Goal: Task Accomplishment & Management: Manage account settings

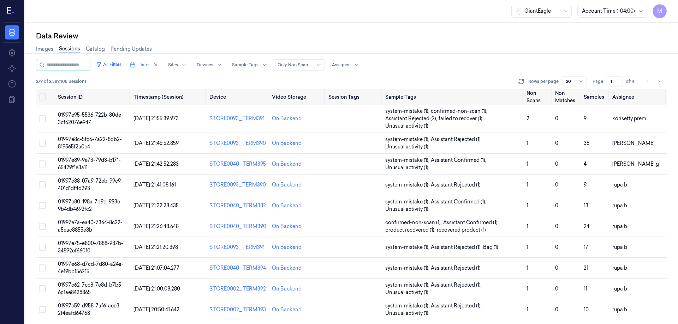
scroll to position [217, 0]
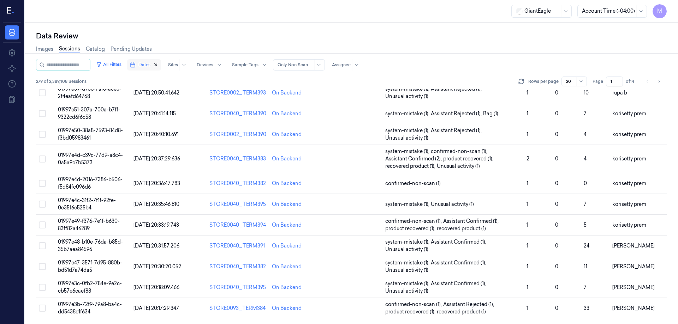
click at [158, 66] on icon "button" at bounding box center [155, 64] width 5 height 5
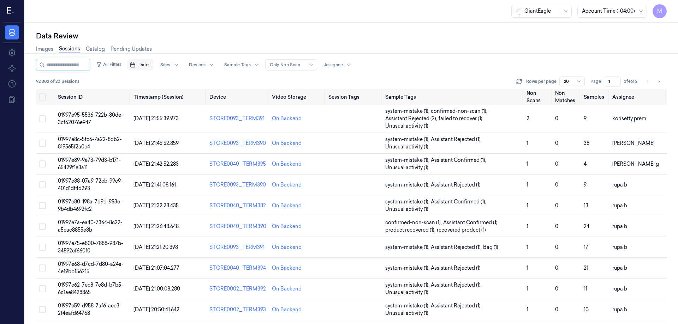
click at [150, 63] on span "Dates" at bounding box center [144, 65] width 12 height 6
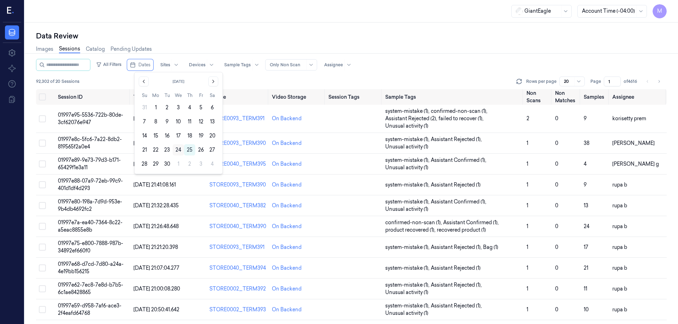
click at [177, 149] on button "24" at bounding box center [178, 149] width 11 height 11
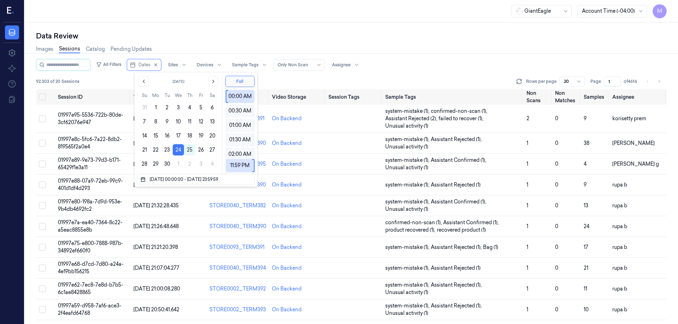
click at [225, 46] on div "Images Sessions Catalog Pending Updates" at bounding box center [351, 50] width 630 height 18
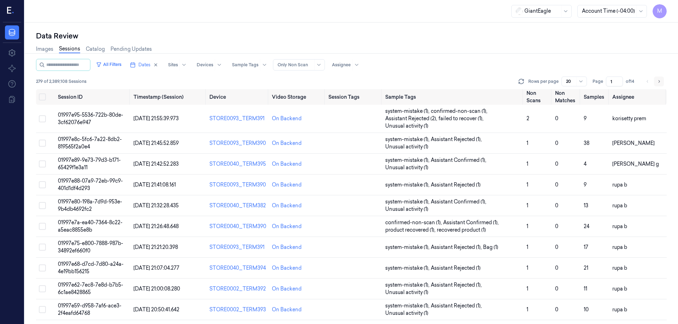
click at [659, 81] on icon "Go to next page" at bounding box center [658, 82] width 4 height 6
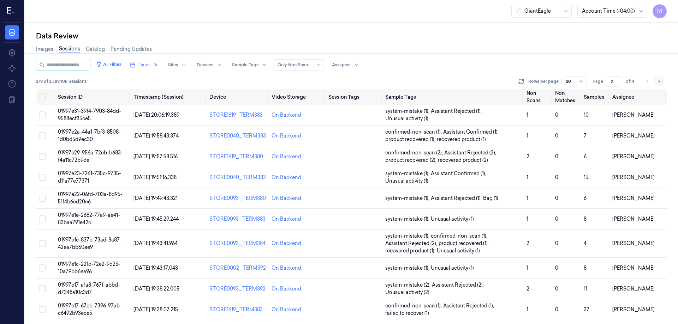
click at [659, 81] on icon "Go to next page" at bounding box center [658, 82] width 4 height 6
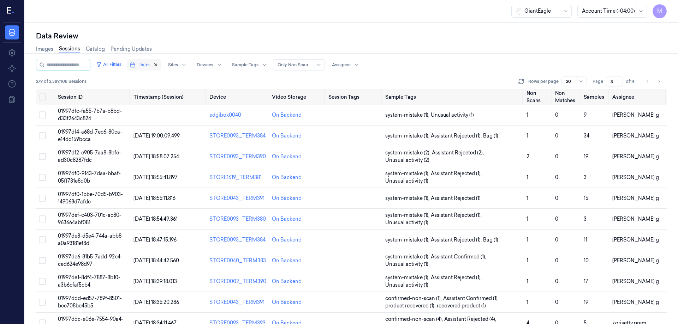
click at [158, 64] on icon "button" at bounding box center [155, 64] width 5 height 5
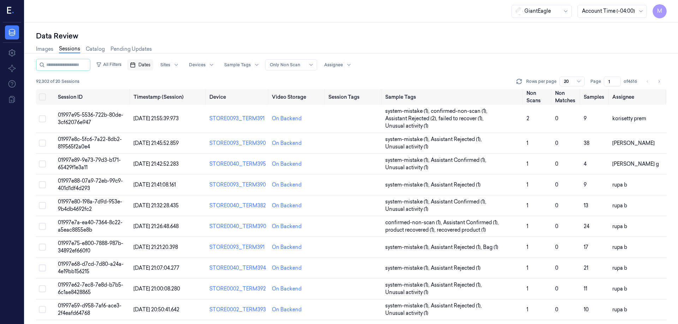
click at [147, 65] on span "Dates" at bounding box center [144, 65] width 12 height 6
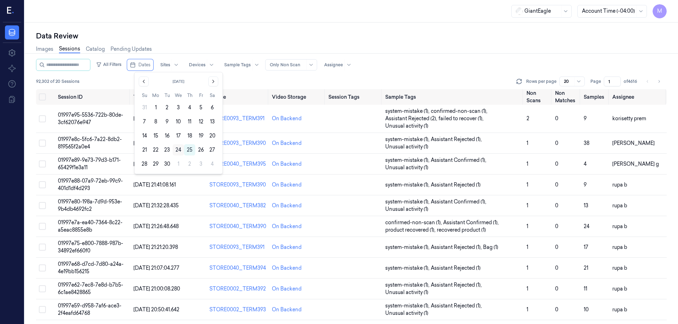
click at [178, 151] on button "24" at bounding box center [178, 149] width 11 height 11
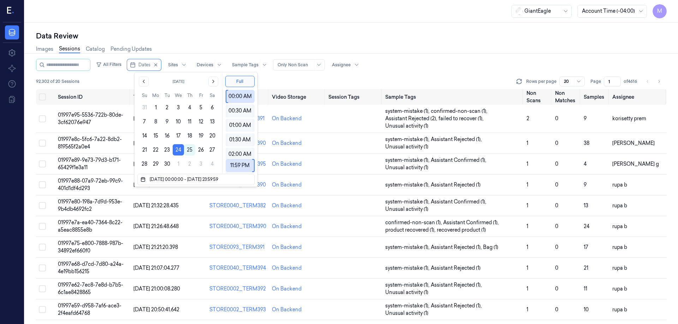
click at [223, 37] on div "Data Review" at bounding box center [351, 36] width 630 height 10
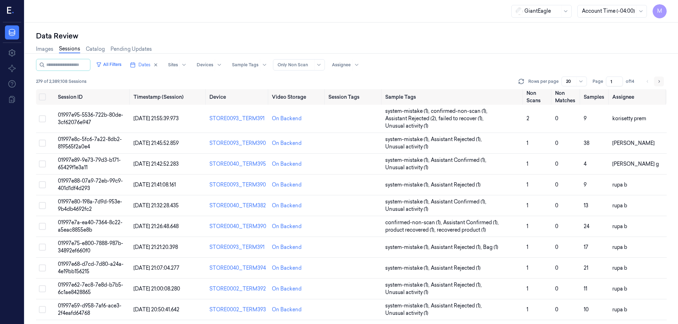
click at [660, 82] on icon "Go to next page" at bounding box center [658, 82] width 4 height 6
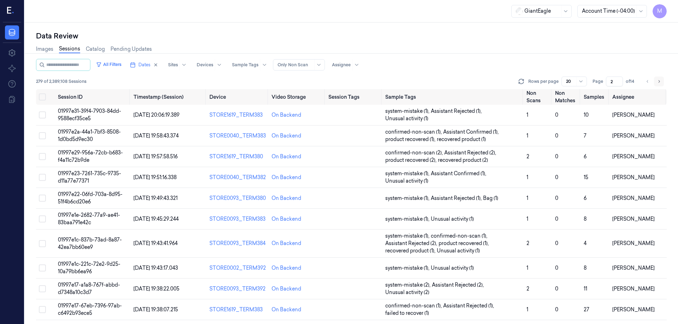
click at [660, 82] on icon "Go to next page" at bounding box center [658, 82] width 4 height 6
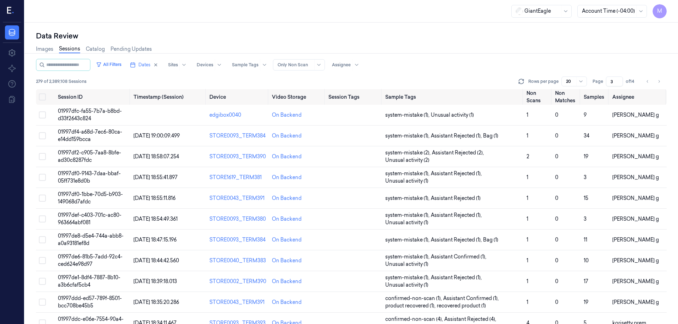
click at [480, 50] on div "Images Sessions Catalog Pending Updates" at bounding box center [351, 50] width 630 height 18
click at [654, 86] on button "Go to next page" at bounding box center [659, 82] width 10 height 10
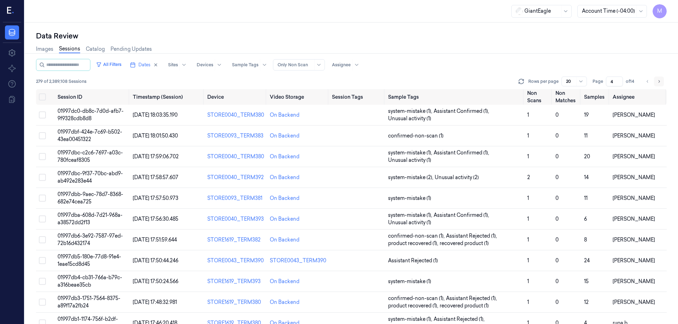
click at [654, 86] on button "Go to next page" at bounding box center [659, 82] width 10 height 10
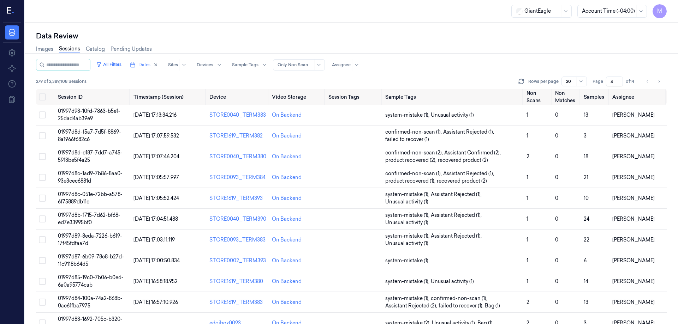
click at [617, 82] on input "4" at bounding box center [614, 82] width 17 height 10
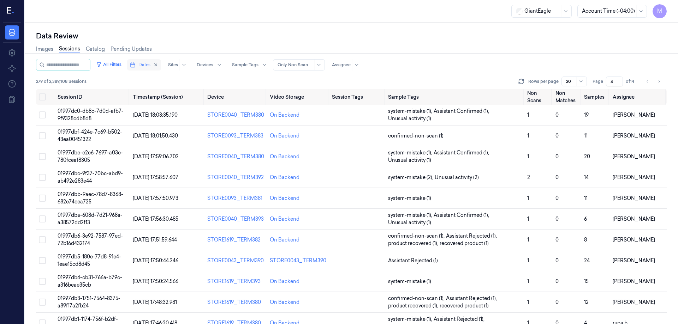
click at [161, 68] on button "Dates" at bounding box center [144, 64] width 34 height 11
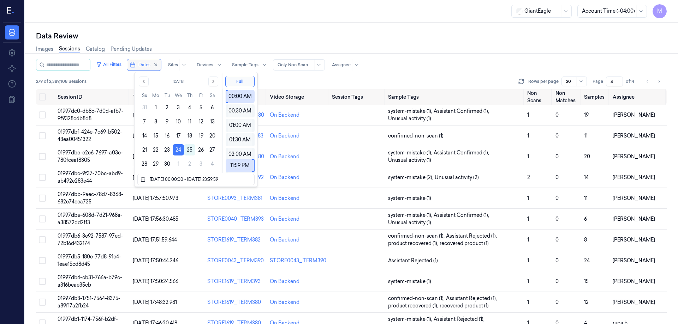
click at [161, 68] on button "Dates" at bounding box center [144, 64] width 34 height 11
type input "1"
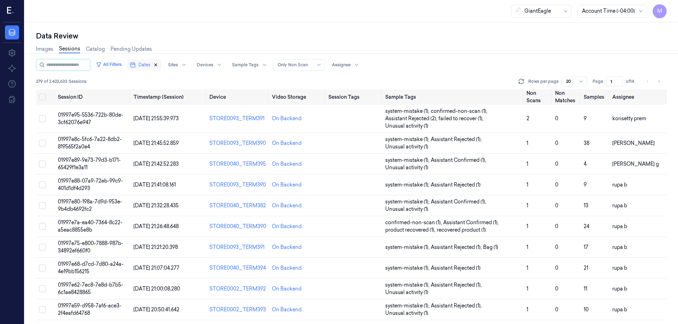
click at [158, 64] on icon "button" at bounding box center [155, 64] width 5 height 5
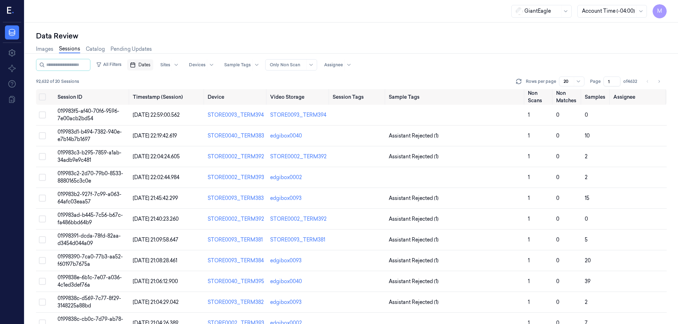
click at [150, 64] on span "Dates" at bounding box center [144, 65] width 12 height 6
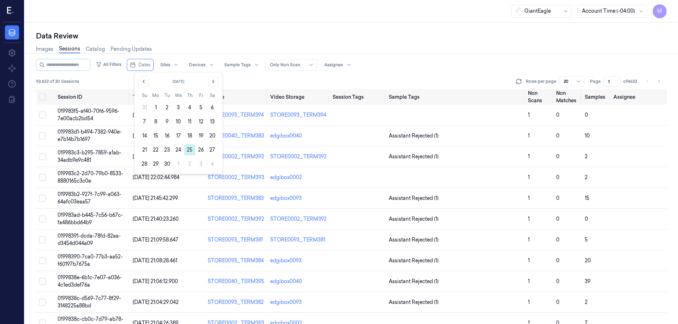
click at [192, 149] on button "25" at bounding box center [189, 149] width 11 height 11
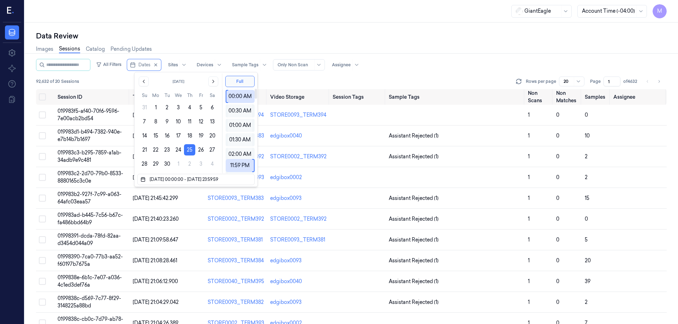
click at [280, 40] on div "Data Review" at bounding box center [351, 36] width 630 height 10
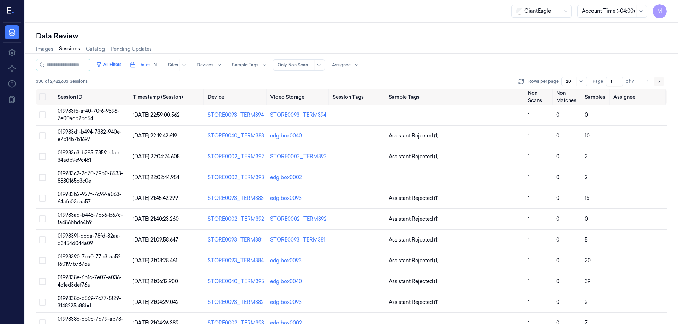
click at [660, 81] on icon "Go to next page" at bounding box center [658, 82] width 4 height 6
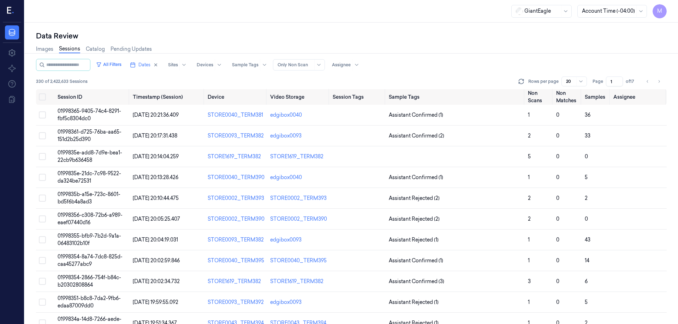
click at [616, 82] on input "1" at bounding box center [614, 82] width 17 height 10
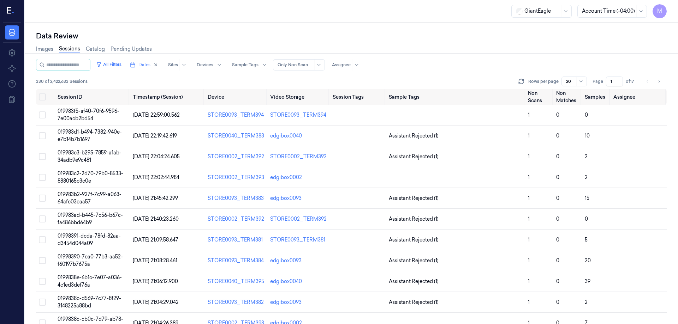
click at [612, 83] on input "1" at bounding box center [614, 82] width 17 height 10
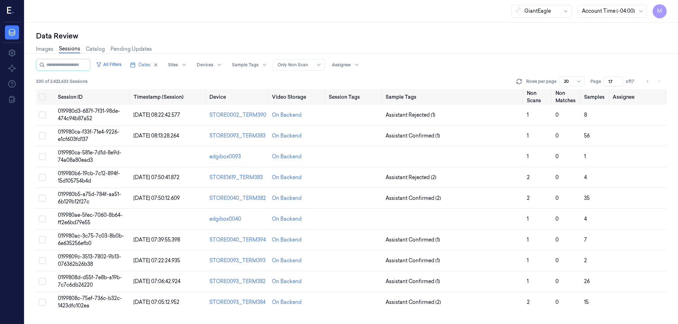
click at [457, 40] on div "Data Review" at bounding box center [351, 36] width 630 height 10
click at [645, 81] on icon "Go to previous page" at bounding box center [647, 82] width 4 height 6
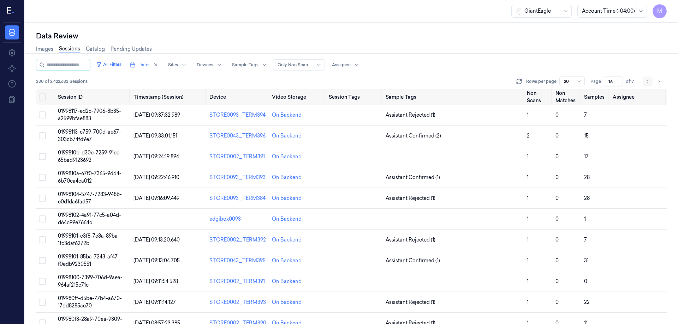
click at [644, 85] on button "Go to previous page" at bounding box center [647, 82] width 10 height 10
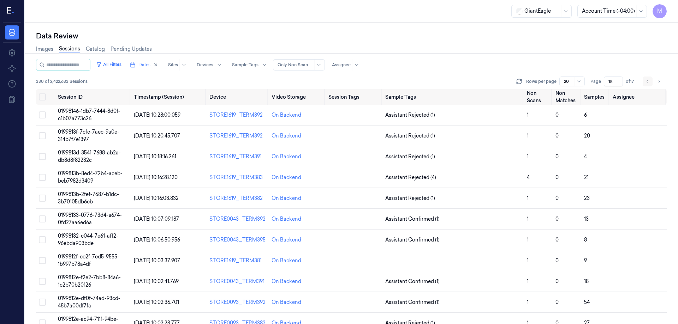
click at [647, 82] on icon "Go to previous page" at bounding box center [647, 82] width 4 height 6
click at [645, 86] on button "Go to previous page" at bounding box center [647, 82] width 10 height 10
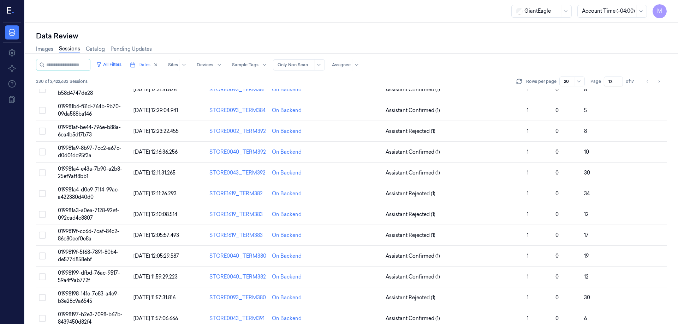
scroll to position [202, 0]
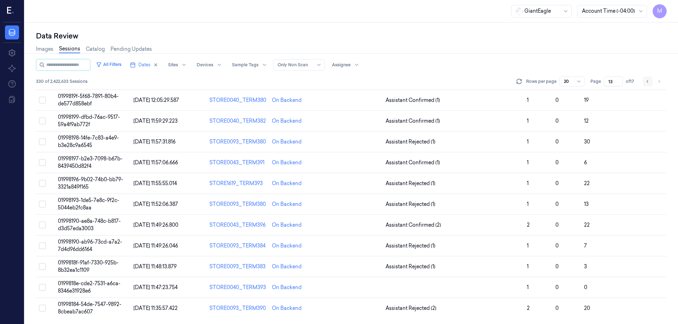
click at [648, 81] on icon "Go to previous page" at bounding box center [647, 82] width 4 height 6
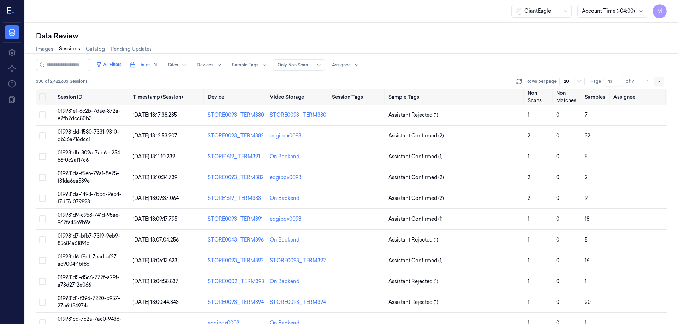
click at [657, 82] on icon "Go to next page" at bounding box center [658, 82] width 4 height 6
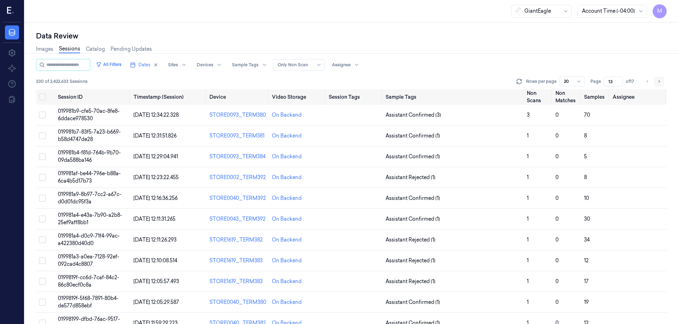
click at [657, 82] on icon "Go to next page" at bounding box center [658, 82] width 4 height 6
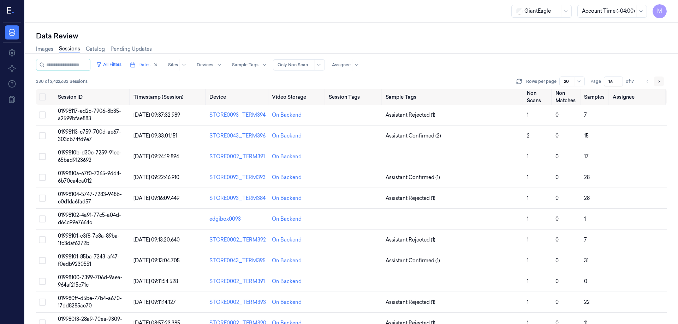
click at [657, 82] on icon "Go to next page" at bounding box center [658, 82] width 4 height 6
type input "17"
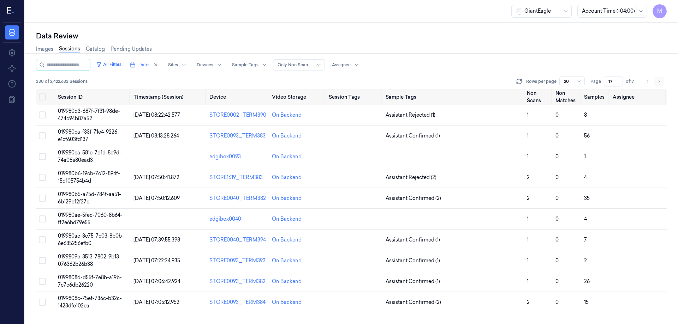
click at [657, 82] on li "pagination" at bounding box center [659, 82] width 10 height 10
click at [432, 31] on div "Data Review" at bounding box center [351, 36] width 630 height 10
click at [647, 80] on icon "Go to previous page" at bounding box center [647, 82] width 4 height 6
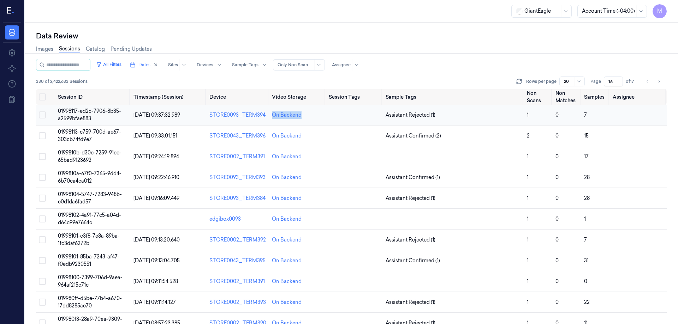
drag, startPoint x: 312, startPoint y: 118, endPoint x: 266, endPoint y: 114, distance: 45.7
click at [266, 114] on tr "01998117-ed2c-7906-8b35-a2599bfae883 25/09/2025 09:37:32.989 STORE0093_TERM394 …" at bounding box center [351, 115] width 630 height 21
copy tr "On Backend"
click at [647, 86] on button "Go to previous page" at bounding box center [647, 82] width 10 height 10
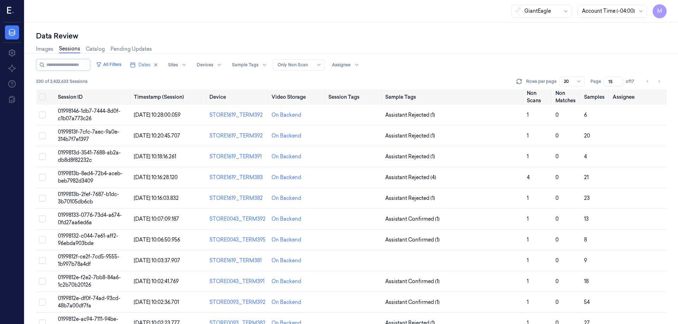
click at [442, 44] on div "Images Sessions Catalog Pending Updates" at bounding box center [351, 50] width 630 height 18
click at [648, 82] on icon "Go to previous page" at bounding box center [647, 82] width 4 height 6
click at [645, 80] on icon "Go to previous page" at bounding box center [647, 82] width 4 height 6
click at [653, 79] on ul "pagination" at bounding box center [652, 82] width 21 height 10
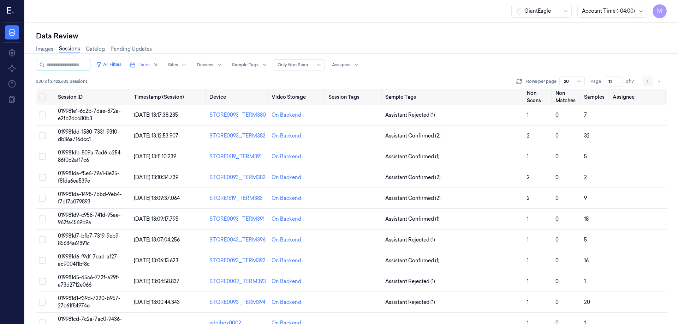
click at [648, 81] on icon "Go to previous page" at bounding box center [647, 82] width 4 height 6
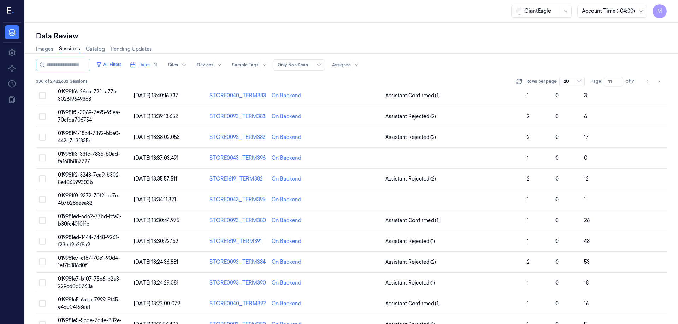
scroll to position [202, 0]
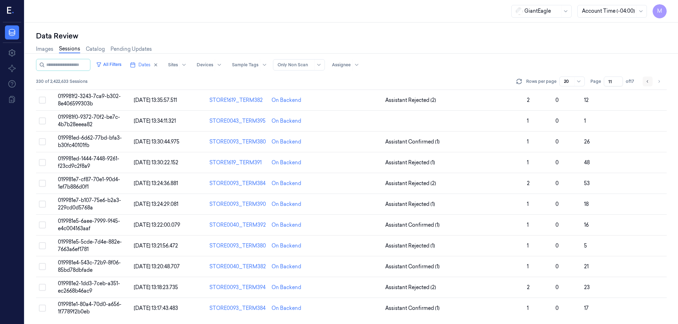
click at [645, 81] on icon "Go to previous page" at bounding box center [647, 82] width 4 height 6
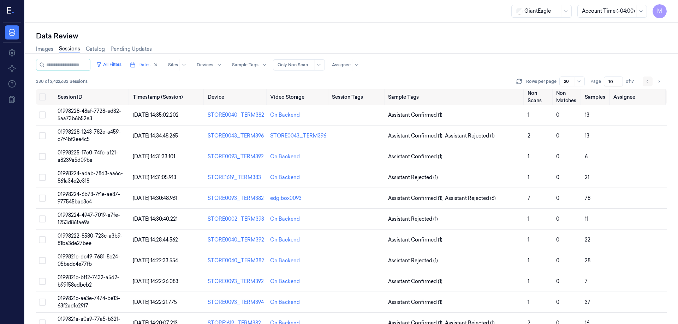
click at [647, 80] on icon "Go to previous page" at bounding box center [647, 82] width 4 height 6
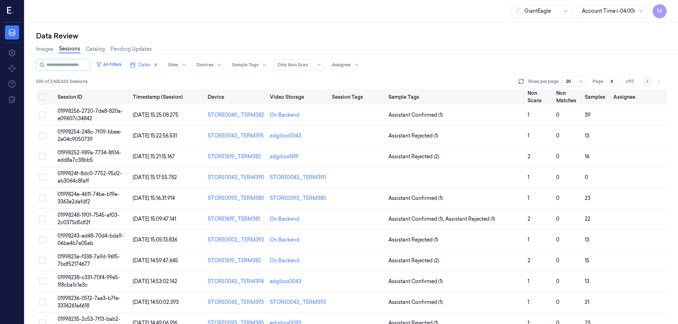
click at [648, 80] on icon "Go to previous page" at bounding box center [647, 82] width 4 height 6
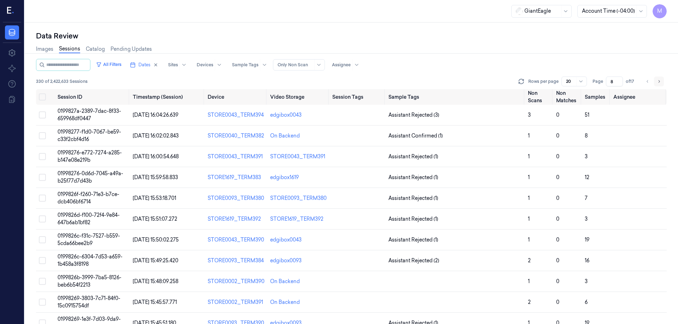
click at [659, 81] on icon "Go to next page" at bounding box center [658, 82] width 4 height 6
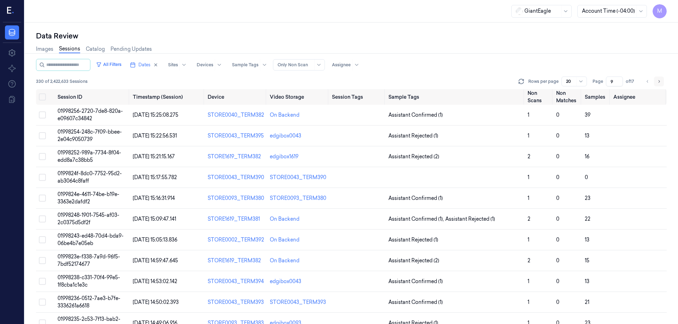
click at [659, 81] on icon "Go to next page" at bounding box center [658, 81] width 1 height 2
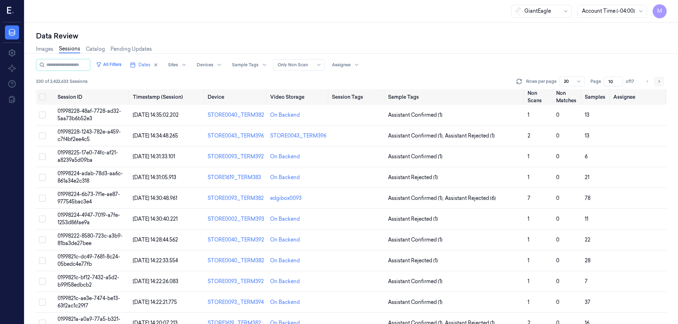
click at [658, 81] on icon "Go to next page" at bounding box center [658, 82] width 4 height 6
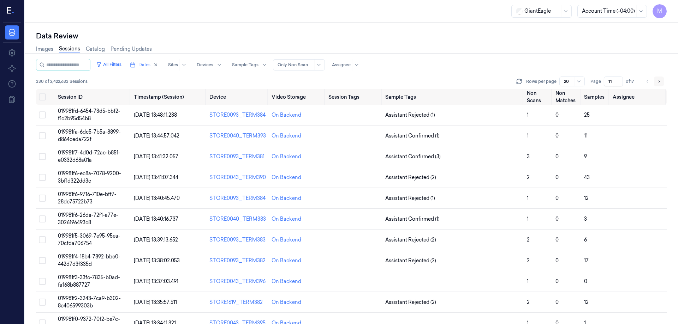
click at [658, 82] on icon "Go to next page" at bounding box center [658, 82] width 4 height 6
click at [649, 82] on icon "Go to previous page" at bounding box center [647, 82] width 4 height 6
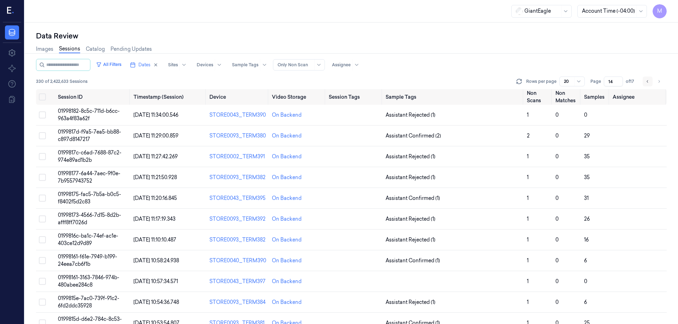
click at [643, 82] on button "Go to previous page" at bounding box center [647, 82] width 10 height 10
click at [647, 84] on button "Go to previous page" at bounding box center [647, 82] width 10 height 10
click at [648, 81] on icon "Go to previous page" at bounding box center [647, 82] width 4 height 6
click at [645, 79] on icon "Go to previous page" at bounding box center [647, 82] width 4 height 6
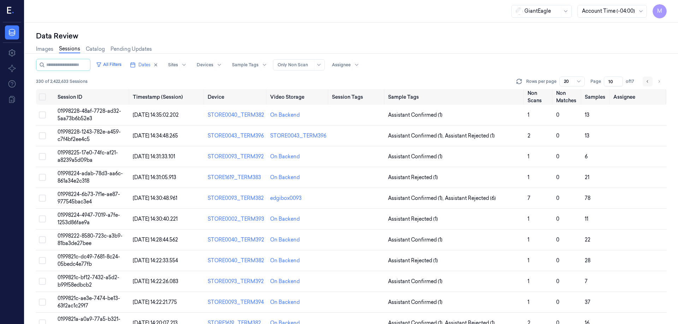
click at [643, 83] on button "Go to previous page" at bounding box center [647, 82] width 10 height 10
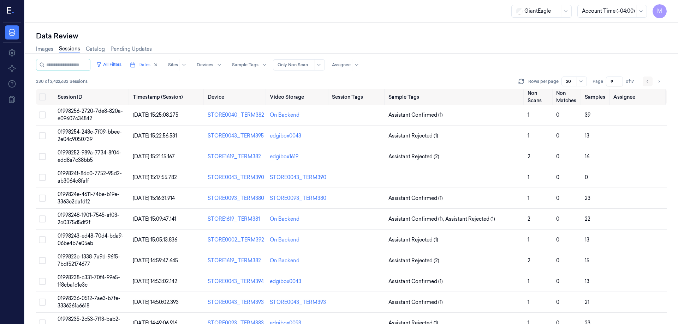
click at [644, 83] on button "Go to previous page" at bounding box center [647, 82] width 10 height 10
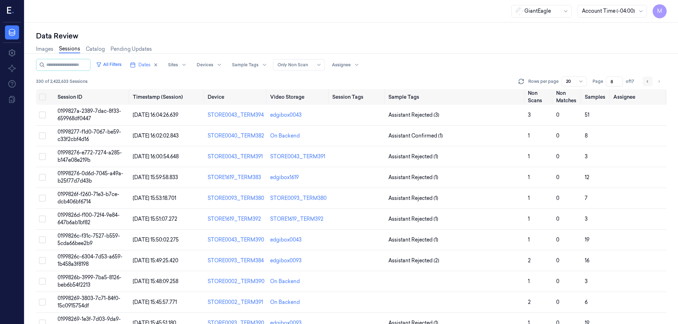
click at [646, 84] on icon "Go to previous page" at bounding box center [647, 82] width 4 height 6
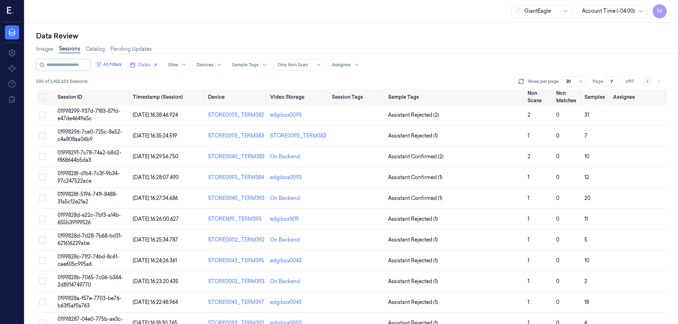
click at [647, 83] on icon "Go to previous page" at bounding box center [647, 82] width 4 height 6
click at [648, 81] on icon "Go to previous page" at bounding box center [647, 82] width 4 height 6
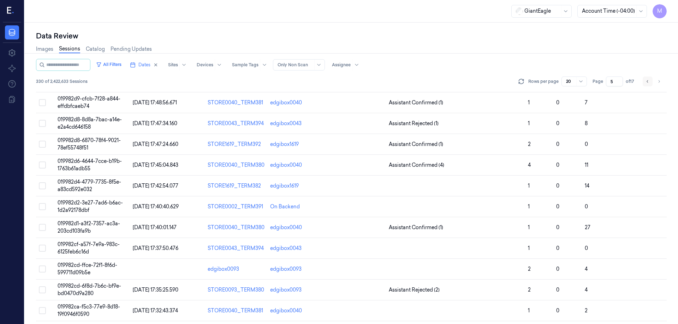
click at [646, 82] on icon "Go to previous page" at bounding box center [647, 82] width 4 height 6
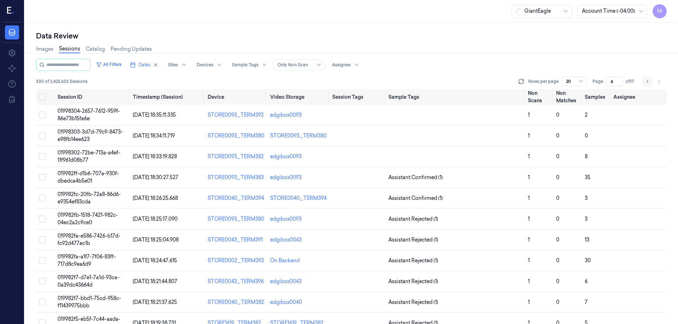
click at [644, 81] on button "Go to previous page" at bounding box center [647, 82] width 10 height 10
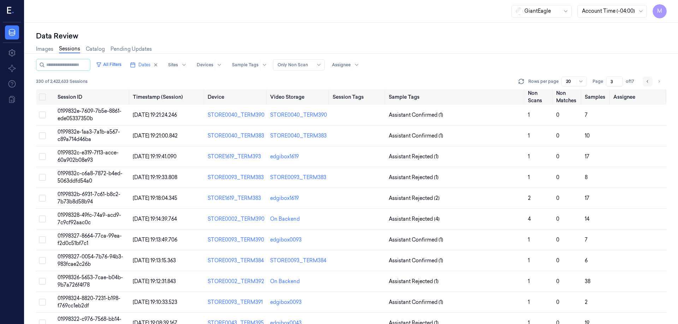
click at [644, 81] on button "Go to previous page" at bounding box center [647, 82] width 10 height 10
type input "1"
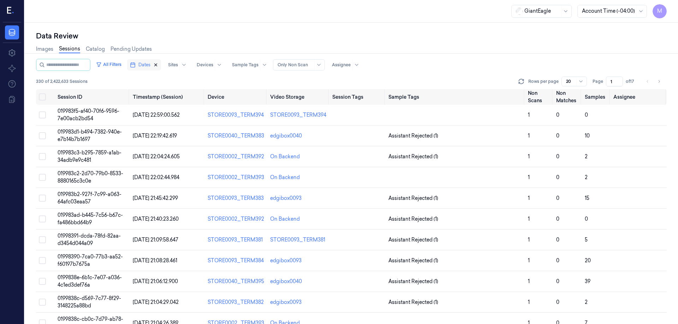
click at [158, 65] on icon "button" at bounding box center [155, 64] width 5 height 5
click at [149, 67] on span "Dates" at bounding box center [144, 65] width 12 height 6
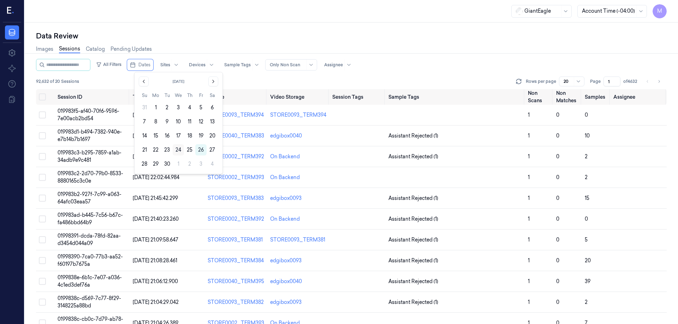
click at [180, 153] on button "24" at bounding box center [178, 149] width 11 height 11
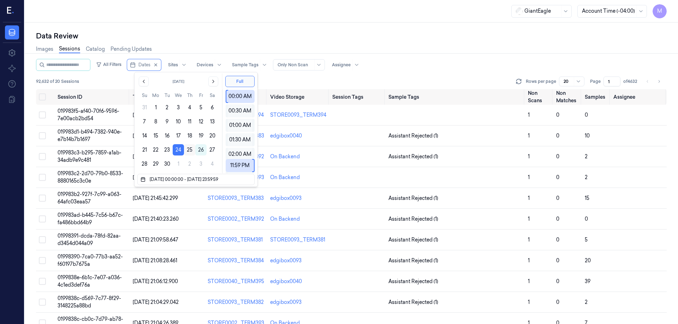
click at [191, 151] on button "25" at bounding box center [189, 149] width 11 height 11
click at [176, 148] on button "24" at bounding box center [178, 149] width 11 height 11
type input "24/09/2025 00:00:00 - 24/09/2025 23:59:59"
click at [157, 64] on icon "button" at bounding box center [156, 65] width 2 height 2
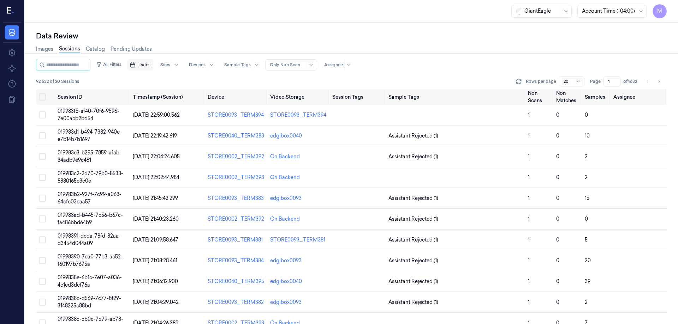
click at [222, 19] on div "GiantEagle Account Time (-04:00) M" at bounding box center [351, 11] width 653 height 23
click at [150, 68] on span "Dates" at bounding box center [144, 65] width 12 height 6
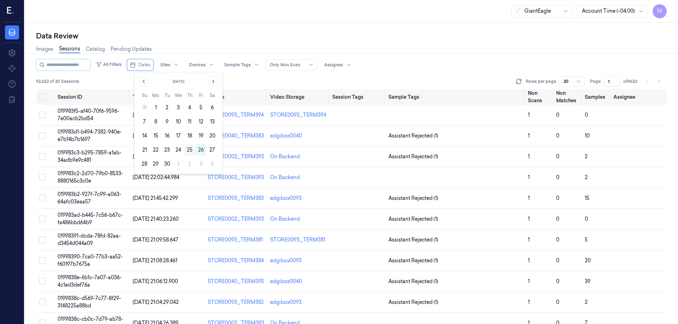
click at [189, 146] on button "25" at bounding box center [189, 149] width 11 height 11
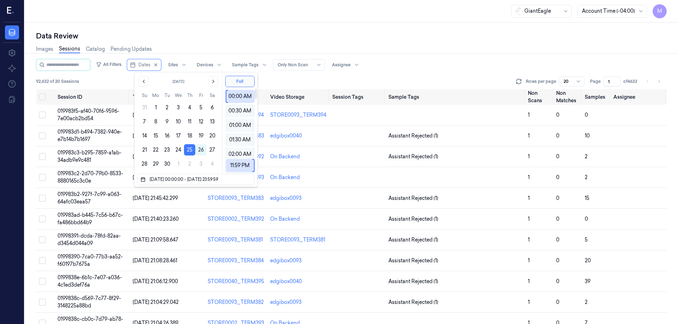
click at [253, 27] on div "Data Review Images Sessions Catalog Pending Updates All Filters Dates Sites Dev…" at bounding box center [351, 174] width 653 height 302
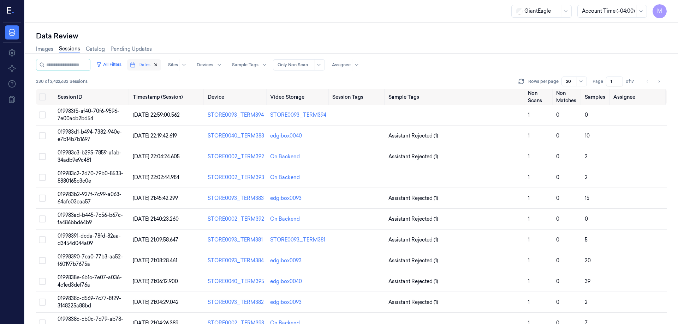
click at [158, 65] on icon "button" at bounding box center [155, 64] width 5 height 5
drag, startPoint x: 308, startPoint y: 155, endPoint x: 80, endPoint y: 3, distance: 273.7
click at [262, 154] on tr "019983c3-b295-7859-a1ab-34adb9e9c481 25/09/2025 22:04:24.605 STORE0002_TERM392 …" at bounding box center [351, 156] width 630 height 21
drag, startPoint x: 306, startPoint y: 153, endPoint x: 268, endPoint y: 156, distance: 38.3
click at [268, 156] on td "On Backend" at bounding box center [298, 156] width 62 height 21
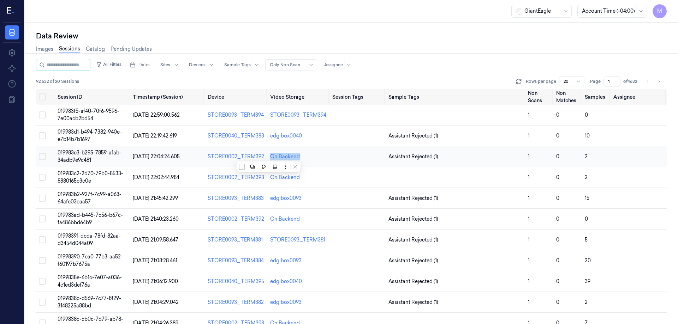
copy div "On Backend"
click at [367, 35] on div "Data Review" at bounding box center [351, 36] width 630 height 10
click at [150, 67] on span "Dates" at bounding box center [144, 65] width 12 height 6
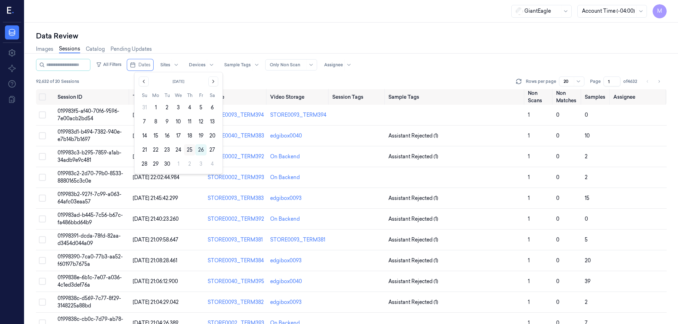
click at [192, 149] on button "25" at bounding box center [189, 149] width 11 height 11
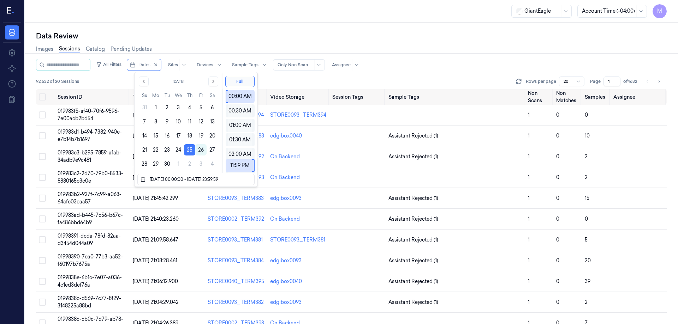
click at [241, 35] on div "Data Review" at bounding box center [351, 36] width 630 height 10
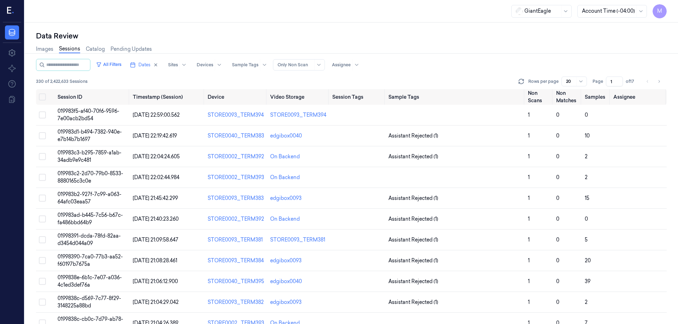
click at [612, 80] on input "1" at bounding box center [614, 82] width 17 height 10
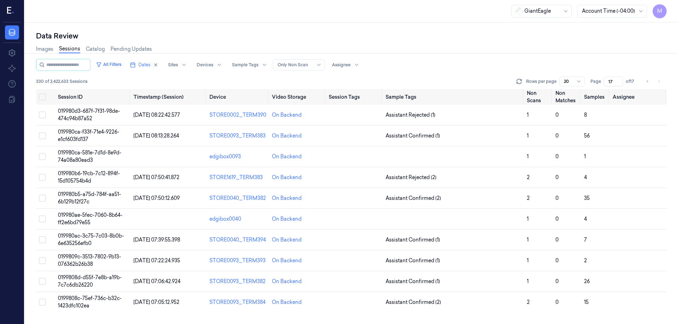
click at [612, 47] on div "Images Sessions Catalog Pending Updates" at bounding box center [351, 50] width 630 height 18
click at [646, 84] on icon "Go to previous page" at bounding box center [647, 82] width 4 height 6
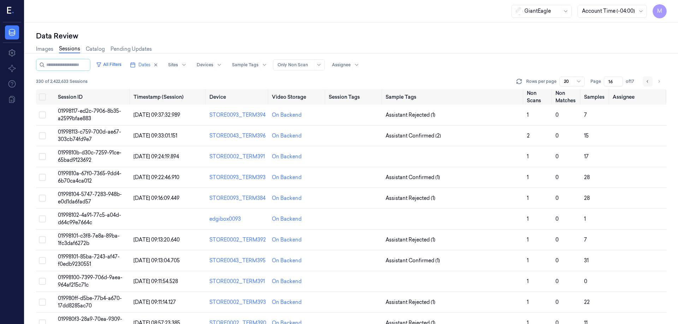
click at [646, 84] on icon "Go to previous page" at bounding box center [647, 82] width 4 height 6
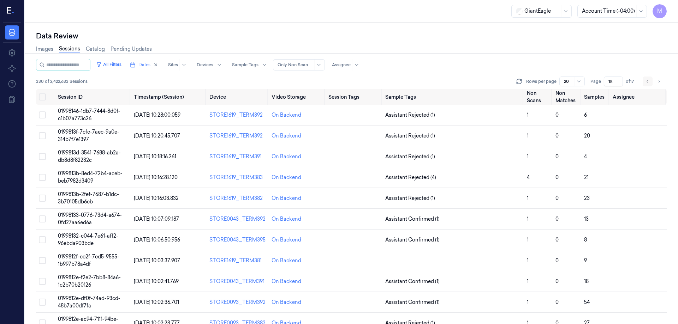
click at [648, 84] on button "Go to previous page" at bounding box center [647, 82] width 10 height 10
click at [645, 83] on icon "Go to previous page" at bounding box center [647, 82] width 4 height 6
click at [644, 81] on button "Go to previous page" at bounding box center [647, 82] width 10 height 10
click at [646, 80] on icon "Go to previous page" at bounding box center [647, 82] width 4 height 6
click at [650, 82] on button "Go to previous page" at bounding box center [647, 82] width 10 height 10
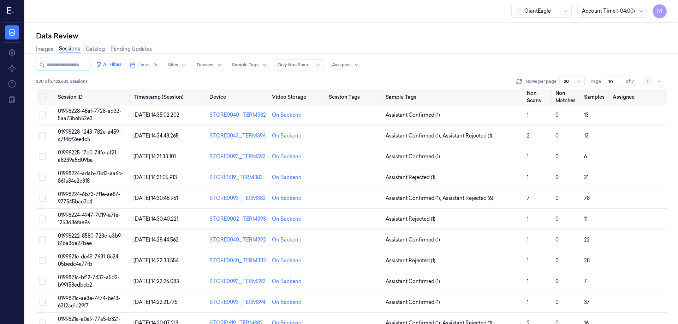
click at [648, 83] on icon "Go to previous page" at bounding box center [647, 82] width 4 height 6
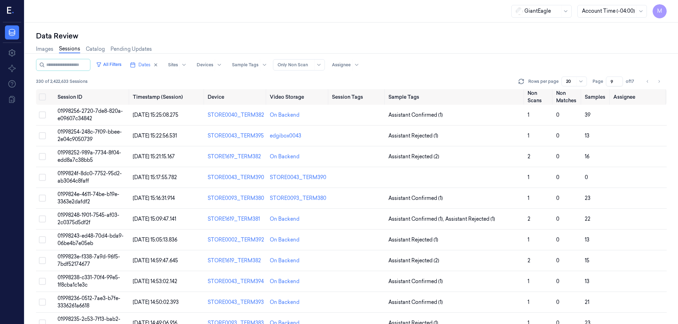
click at [494, 41] on div "Images Sessions Catalog Pending Updates" at bounding box center [351, 50] width 630 height 18
click at [659, 86] on button "Go to next page" at bounding box center [659, 82] width 10 height 10
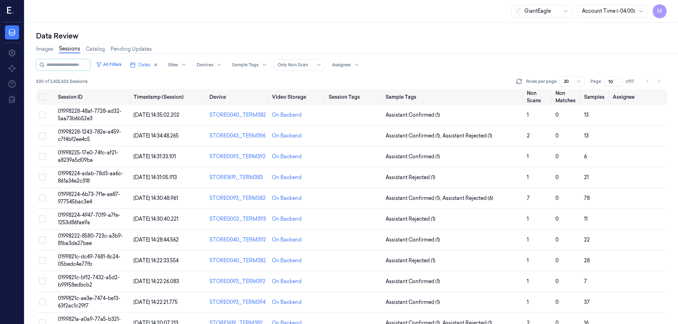
click at [607, 84] on input "10" at bounding box center [612, 82] width 19 height 10
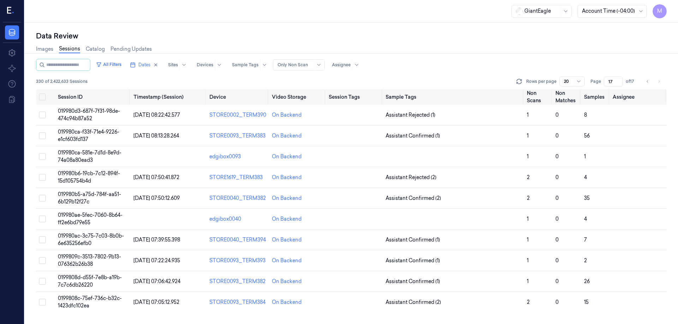
type input "17"
click at [569, 43] on div "Images Sessions Catalog Pending Updates" at bounding box center [351, 50] width 630 height 18
drag, startPoint x: 308, startPoint y: 120, endPoint x: 273, endPoint y: 120, distance: 34.9
click at [273, 120] on td "On Backend" at bounding box center [297, 115] width 57 height 21
copy div "On Backend"
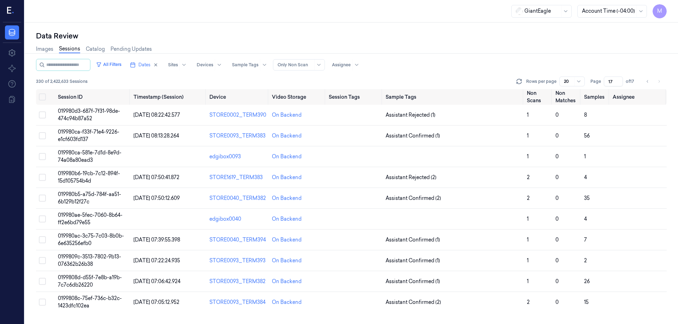
click at [411, 23] on div "Data Review Images Sessions Catalog Pending Updates All Filters Dates Sites Dev…" at bounding box center [351, 174] width 653 height 302
click at [373, 41] on div "Images Sessions Catalog Pending Updates" at bounding box center [351, 50] width 630 height 18
click at [42, 96] on button "Select all" at bounding box center [42, 97] width 7 height 7
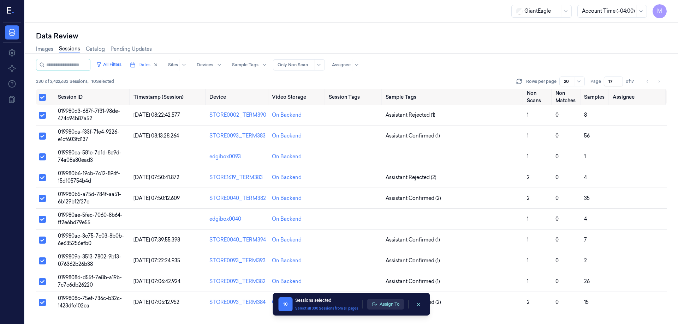
click at [398, 303] on button "Assign To" at bounding box center [385, 304] width 37 height 11
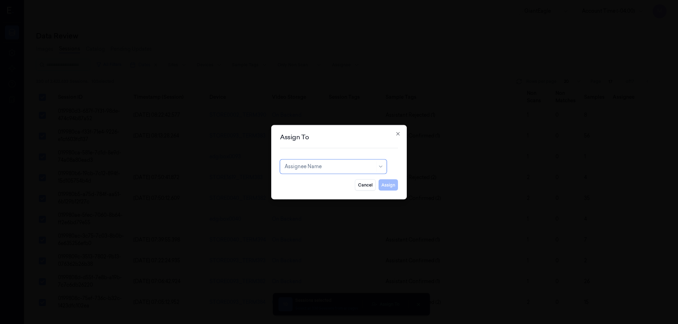
click at [329, 161] on div "Assignee Name" at bounding box center [333, 167] width 107 height 14
type input "RU"
click at [306, 184] on div "rupa b" at bounding box center [332, 182] width 97 height 7
click at [396, 187] on button "Assign" at bounding box center [387, 184] width 19 height 11
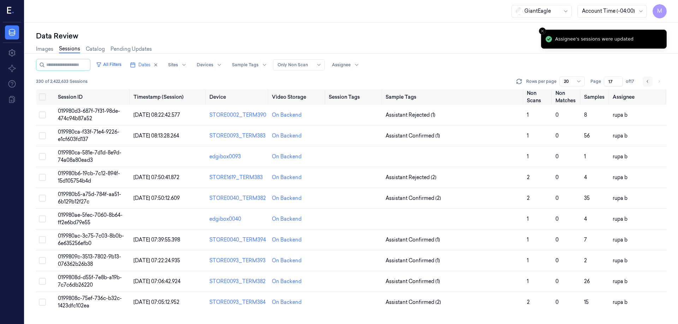
click at [647, 82] on icon "Go to previous page" at bounding box center [647, 82] width 4 height 6
type input "16"
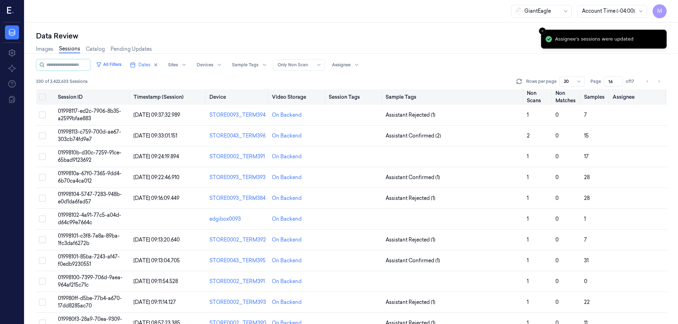
click at [41, 95] on button "Select all" at bounding box center [42, 97] width 7 height 7
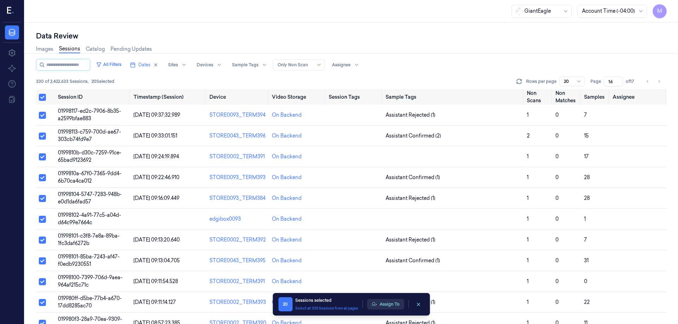
click at [392, 309] on button "Assign To" at bounding box center [385, 304] width 37 height 11
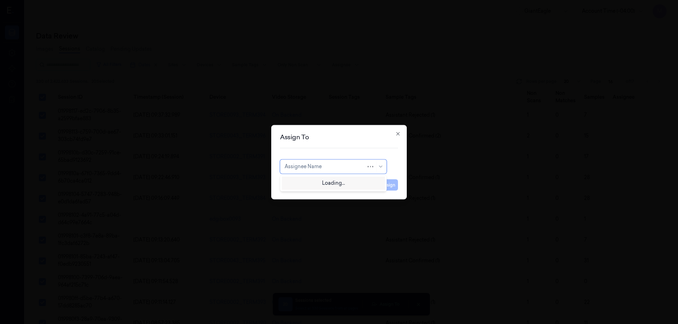
click at [337, 164] on div at bounding box center [325, 166] width 82 height 7
type input "VARS"
click at [307, 195] on div "[PERSON_NAME] g" at bounding box center [332, 194] width 97 height 7
click at [391, 189] on button "Assign" at bounding box center [387, 184] width 19 height 11
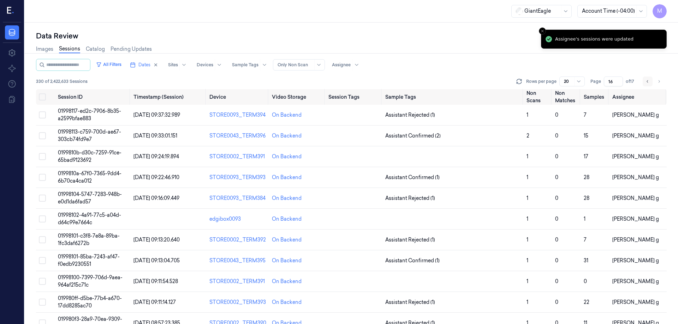
click at [647, 81] on icon "Go to previous page" at bounding box center [647, 82] width 4 height 6
type input "15"
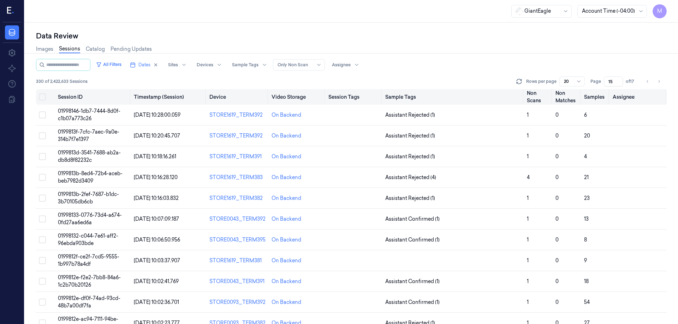
click at [41, 97] on button "Select all" at bounding box center [42, 97] width 7 height 7
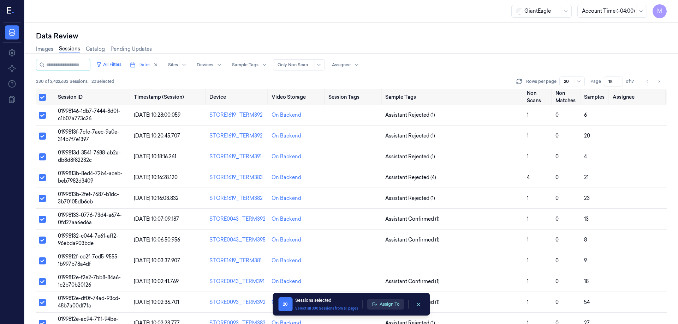
click at [381, 303] on button "Assign To" at bounding box center [385, 304] width 37 height 11
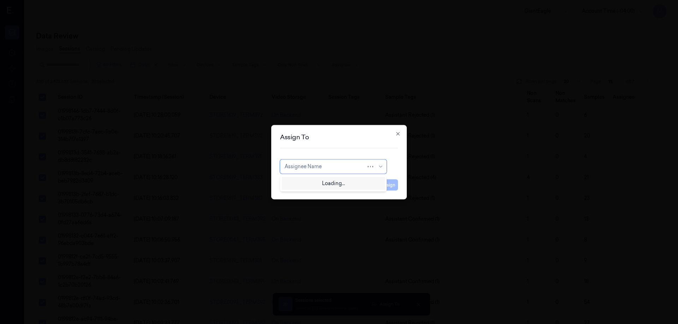
click at [354, 161] on div "Assignee Name" at bounding box center [333, 167] width 107 height 14
type input "PRE"
click at [311, 167] on div at bounding box center [329, 166] width 90 height 7
type input "KO"
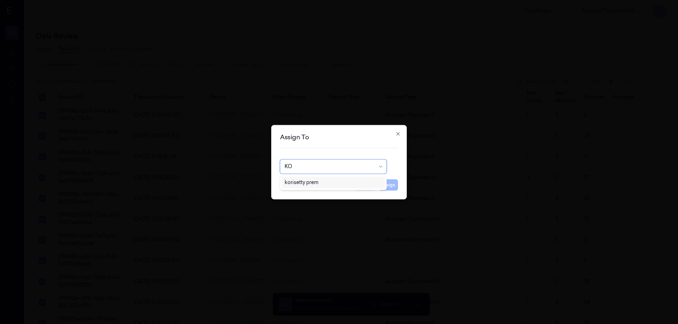
click at [311, 183] on div "korisetty prem" at bounding box center [301, 182] width 34 height 7
click at [392, 186] on button "Assign" at bounding box center [387, 184] width 19 height 11
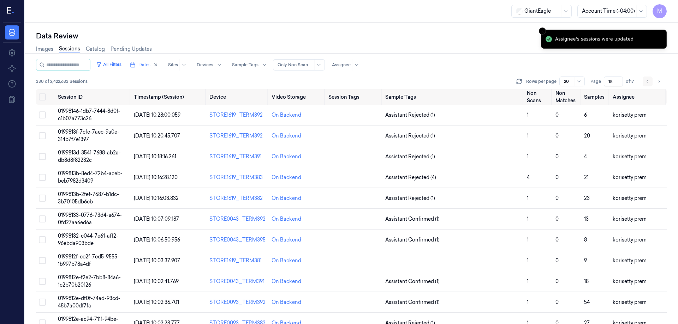
click at [647, 82] on icon "Go to previous page" at bounding box center [647, 82] width 4 height 6
type input "14"
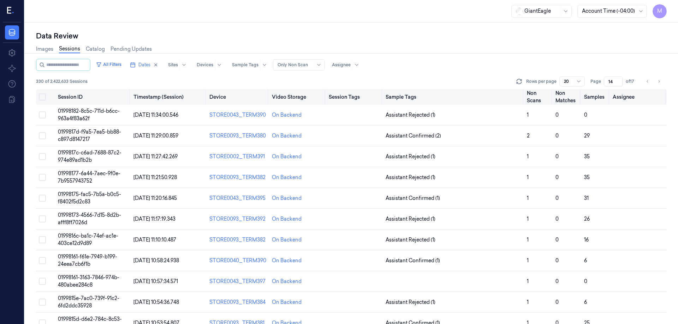
click at [42, 95] on button "Select all" at bounding box center [42, 97] width 7 height 7
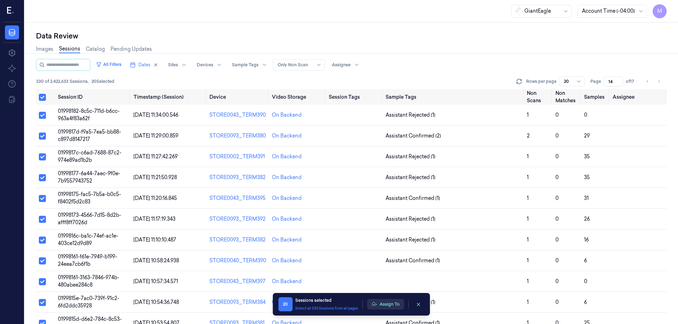
click at [391, 307] on button "Assign To" at bounding box center [385, 304] width 37 height 11
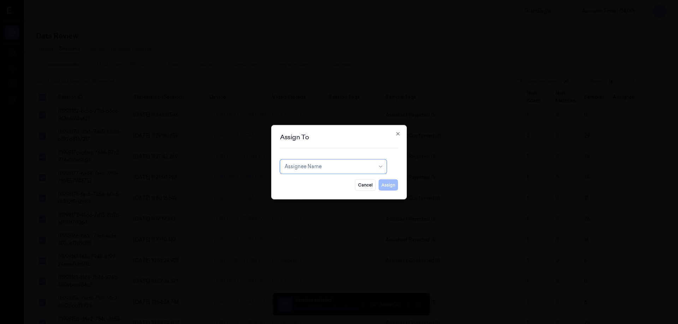
click at [350, 162] on div "Assignee Name" at bounding box center [329, 167] width 90 height 10
type input "VAR"
click at [316, 186] on div "Varsha Poojary" at bounding box center [305, 182] width 42 height 7
click at [380, 185] on button "Assign" at bounding box center [387, 184] width 19 height 11
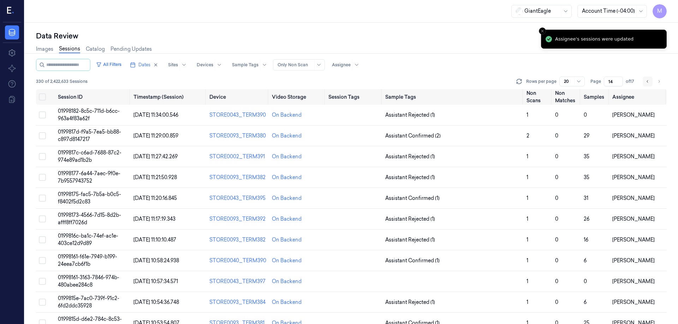
click at [650, 82] on button "Go to previous page" at bounding box center [647, 82] width 10 height 10
type input "13"
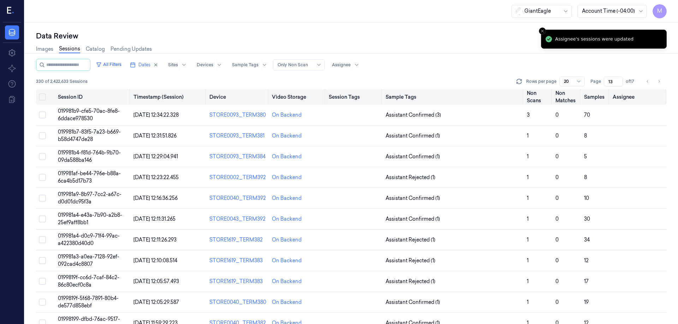
click at [39, 97] on button "Select all" at bounding box center [42, 97] width 7 height 7
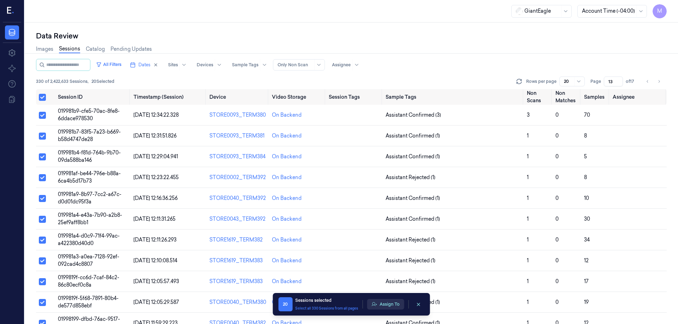
click at [378, 305] on button "Assign To" at bounding box center [385, 304] width 37 height 11
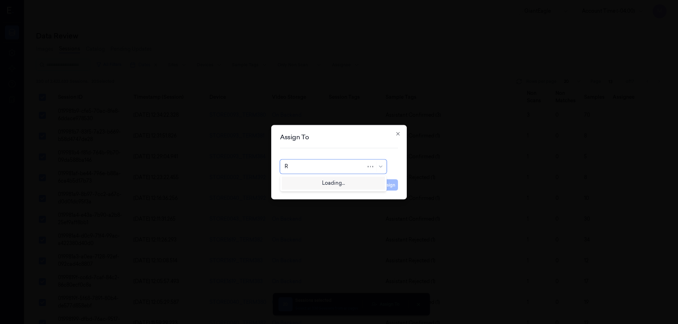
type input "RO"
click at [313, 180] on div "Rohith Acharya" at bounding box center [305, 182] width 42 height 7
click at [389, 186] on button "Assign" at bounding box center [387, 184] width 19 height 11
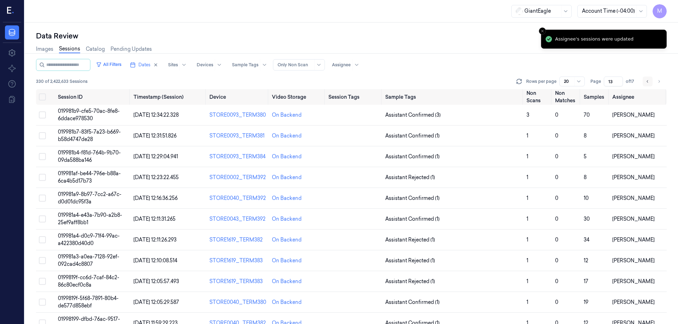
click at [648, 82] on icon "Go to previous page" at bounding box center [647, 82] width 4 height 6
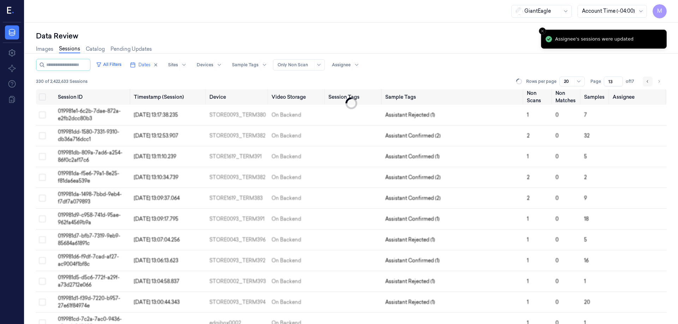
type input "12"
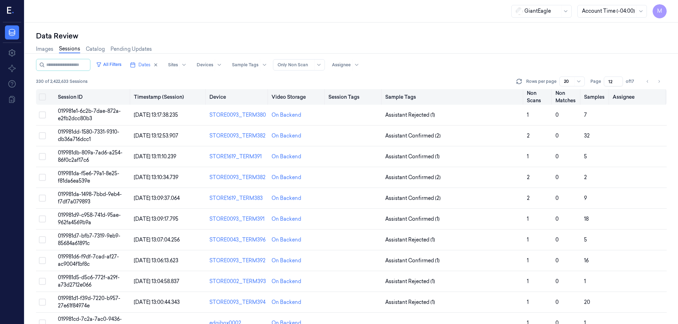
click at [40, 94] on button "Select all" at bounding box center [42, 97] width 7 height 7
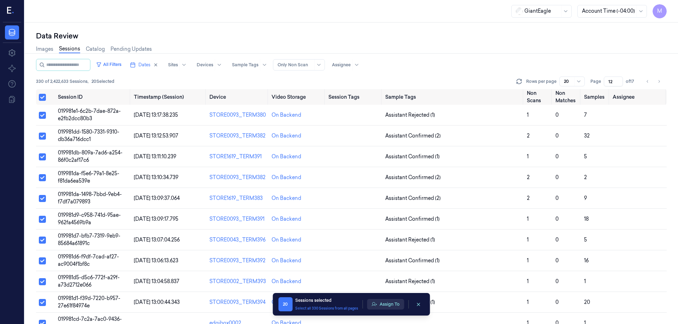
click at [393, 306] on button "Assign To" at bounding box center [385, 304] width 37 height 11
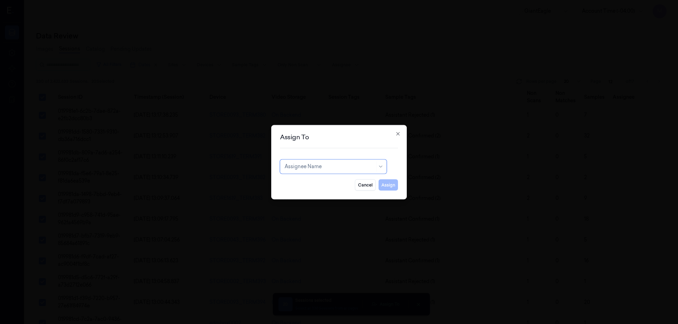
click at [326, 166] on div at bounding box center [329, 166] width 90 height 7
type input "CHA"
click at [312, 192] on div "Chandu A" at bounding box center [332, 194] width 97 height 7
drag, startPoint x: 388, startPoint y: 186, endPoint x: 320, endPoint y: 168, distance: 69.8
click at [320, 168] on form "Chandu A Cancel Assign" at bounding box center [339, 175] width 118 height 31
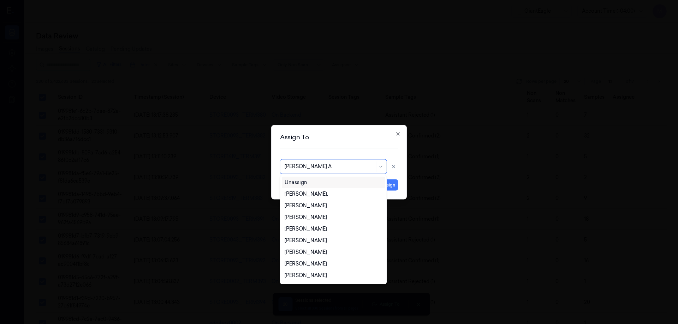
click at [320, 167] on div at bounding box center [329, 166] width 90 height 7
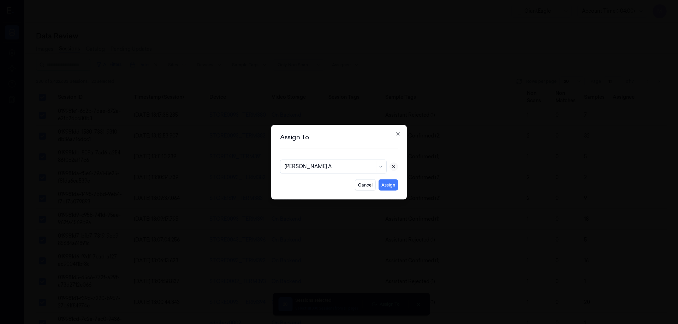
click at [394, 167] on icon at bounding box center [393, 166] width 5 height 5
click at [306, 169] on div at bounding box center [329, 166] width 90 height 7
type input "C"
type input "ch"
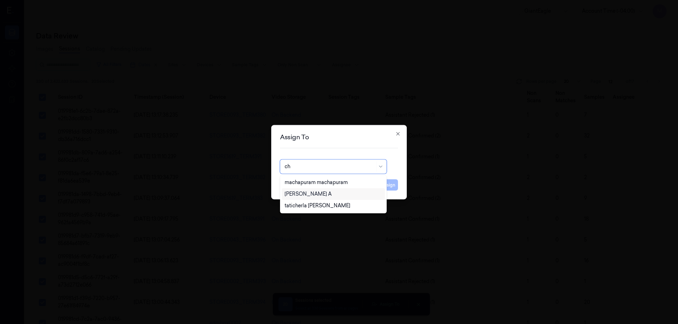
click at [309, 191] on div "Chandu A" at bounding box center [332, 194] width 97 height 7
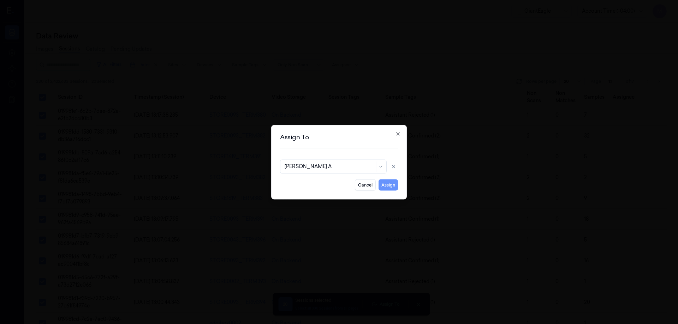
click at [390, 187] on button "Assign" at bounding box center [387, 184] width 19 height 11
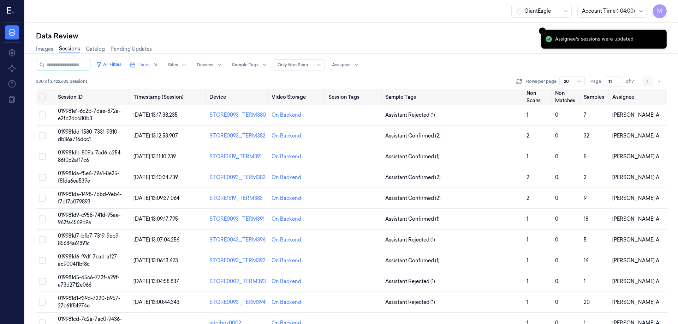
click at [644, 85] on button "Go to previous page" at bounding box center [647, 82] width 10 height 10
type input "11"
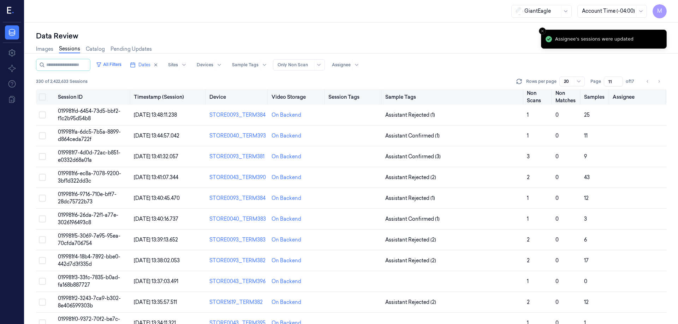
click at [44, 99] on button "Select all" at bounding box center [42, 97] width 7 height 7
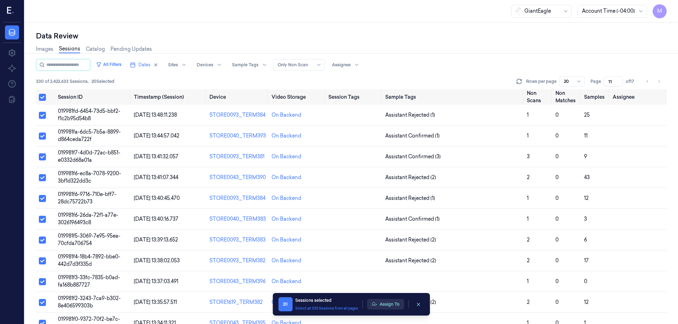
click at [383, 303] on button "Assign To" at bounding box center [385, 304] width 37 height 11
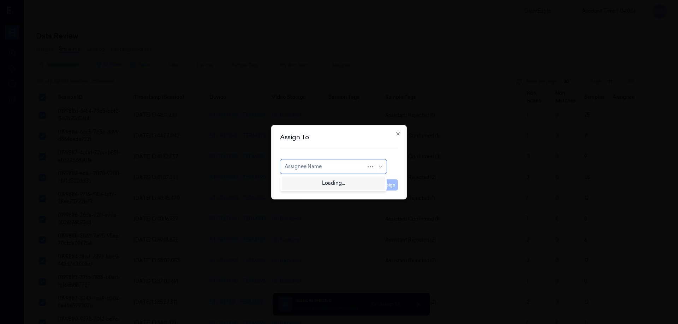
click at [353, 169] on div at bounding box center [325, 166] width 82 height 7
type input "ven"
click at [307, 182] on div "ven kataiah" at bounding box center [297, 182] width 27 height 7
click at [385, 184] on button "Assign" at bounding box center [387, 184] width 19 height 11
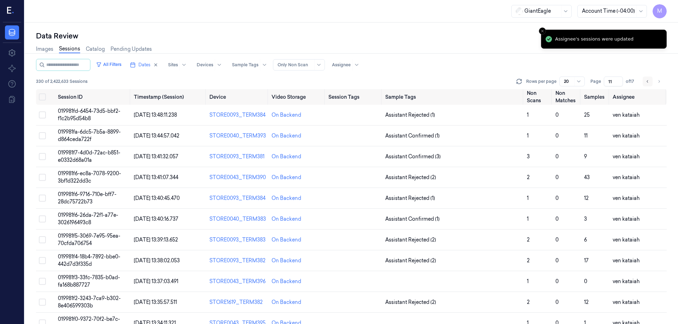
click at [647, 81] on icon "Go to previous page" at bounding box center [647, 82] width 4 height 6
type input "10"
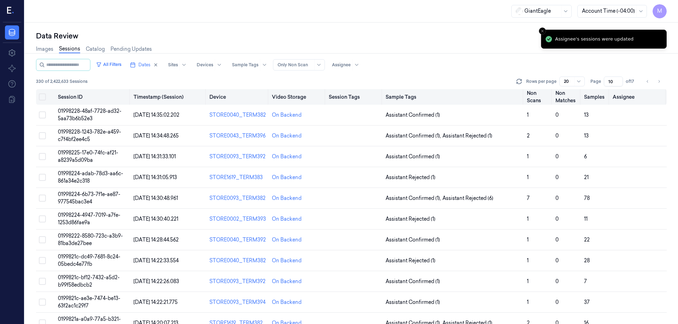
click at [40, 96] on button "Select all" at bounding box center [42, 97] width 7 height 7
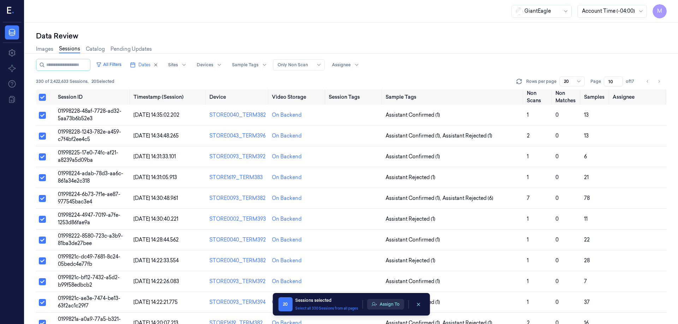
click at [380, 305] on button "Assign To" at bounding box center [385, 304] width 37 height 11
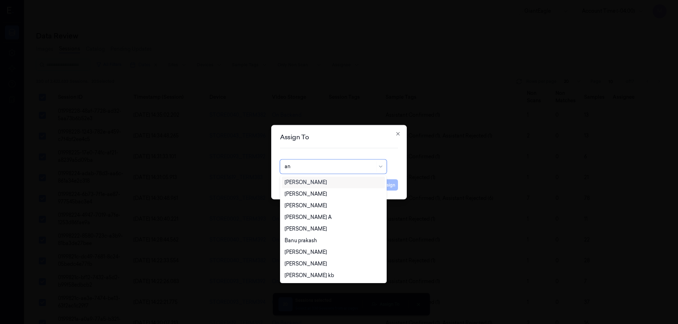
type input "ank"
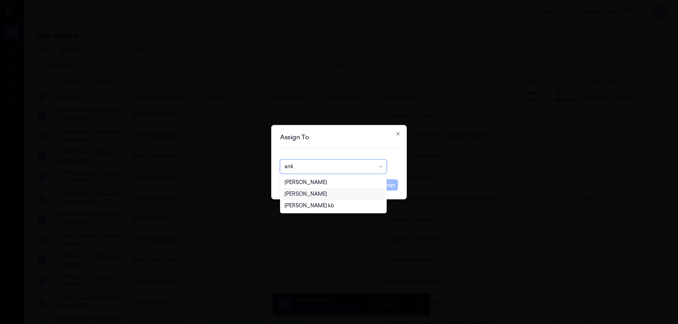
click at [305, 197] on div "Ankitha Naik" at bounding box center [305, 194] width 42 height 7
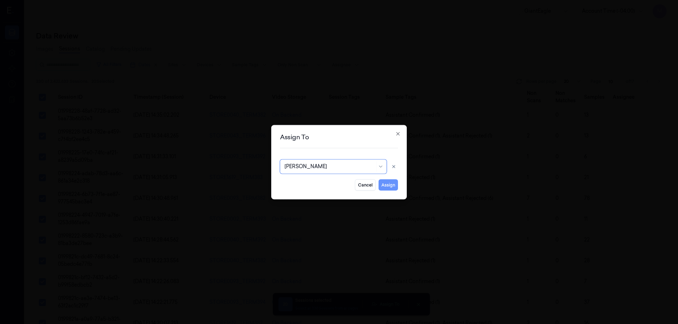
click at [392, 184] on button "Assign" at bounding box center [387, 184] width 19 height 11
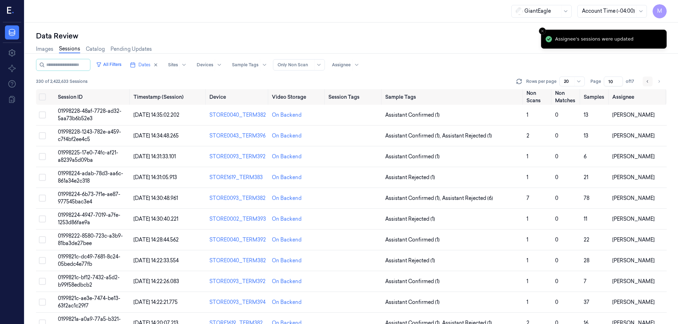
click at [648, 82] on icon "Go to previous page" at bounding box center [647, 82] width 4 height 6
type input "9"
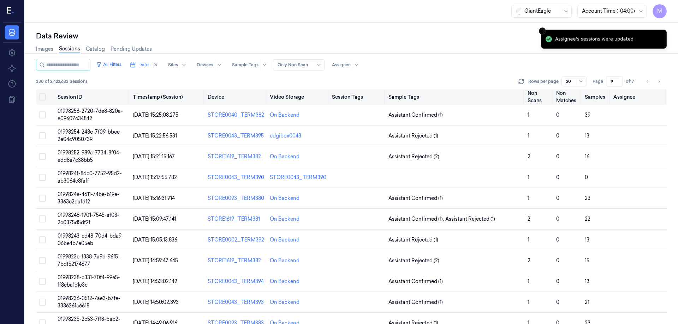
click at [40, 96] on button "Select all" at bounding box center [42, 97] width 7 height 7
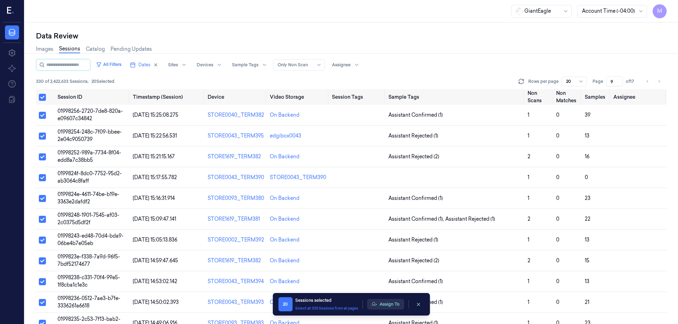
click at [399, 300] on button "Assign To" at bounding box center [385, 304] width 37 height 11
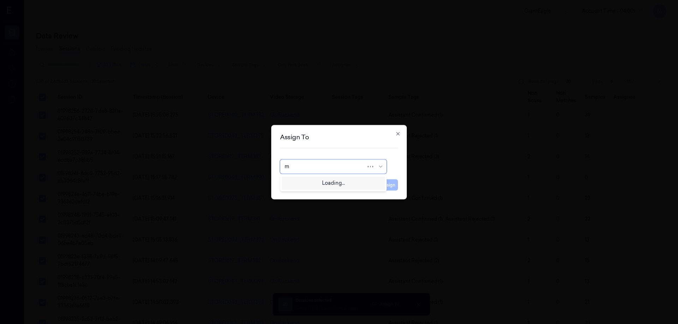
type input "mo"
click at [310, 184] on div "[PERSON_NAME]" at bounding box center [305, 182] width 42 height 7
click at [381, 182] on button "Assign" at bounding box center [387, 184] width 19 height 11
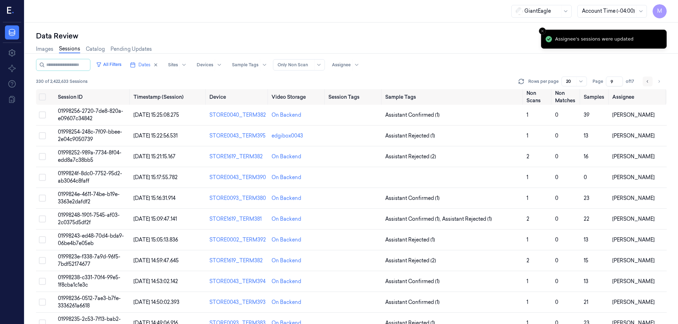
click at [647, 84] on button "Go to previous page" at bounding box center [647, 82] width 10 height 10
type input "8"
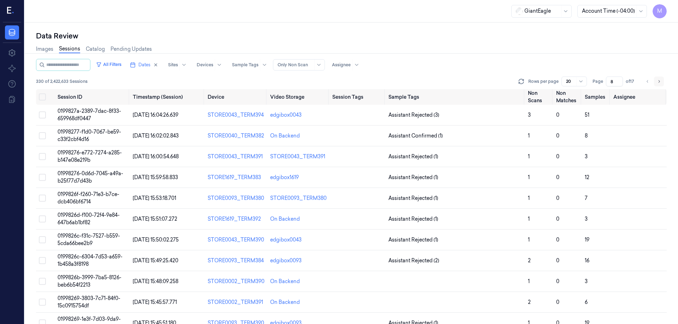
click at [657, 77] on button "Go to next page" at bounding box center [659, 82] width 10 height 10
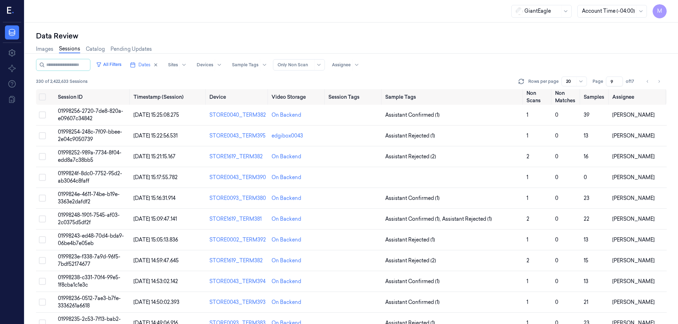
click at [612, 54] on div "Images Sessions Catalog Pending Updates" at bounding box center [351, 50] width 630 height 18
click at [656, 77] on button "Go to next page" at bounding box center [659, 82] width 10 height 10
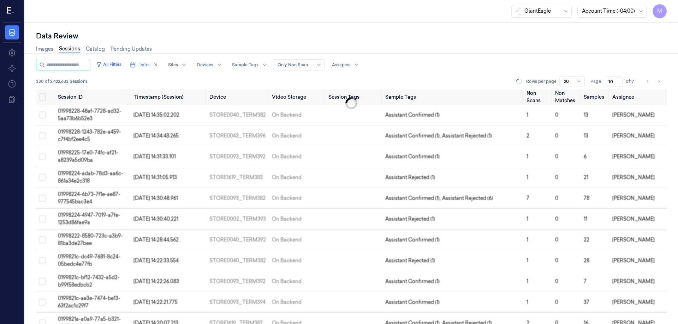
click at [613, 50] on div "Images Sessions Catalog Pending Updates" at bounding box center [351, 50] width 630 height 18
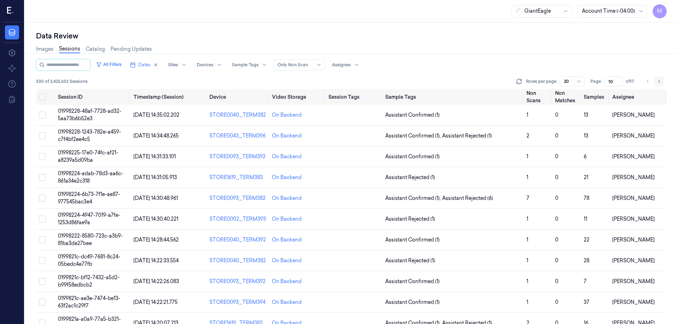
click at [660, 83] on icon "Go to next page" at bounding box center [658, 82] width 4 height 6
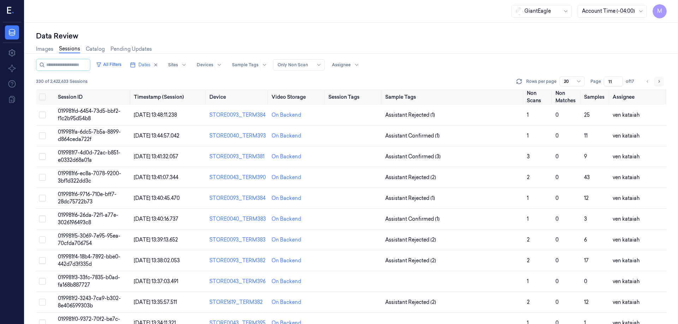
click at [656, 83] on button "Go to next page" at bounding box center [659, 82] width 10 height 10
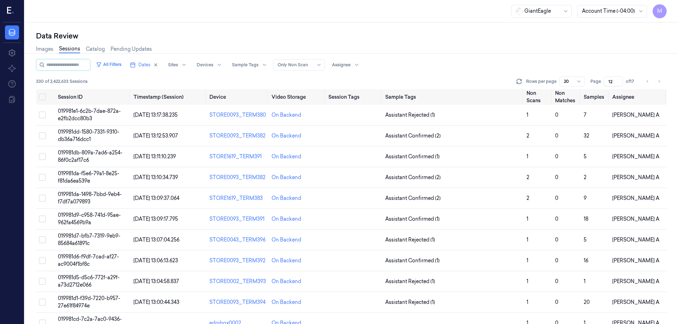
click at [603, 58] on div "Images Sessions Catalog Pending Updates" at bounding box center [351, 50] width 630 height 18
click at [660, 83] on icon "Go to next page" at bounding box center [658, 82] width 4 height 6
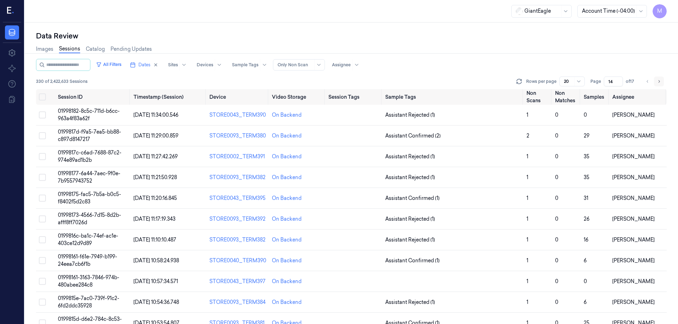
click at [660, 83] on icon "Go to next page" at bounding box center [658, 82] width 4 height 6
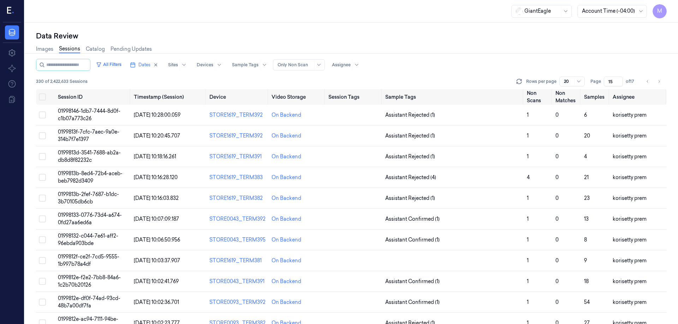
click at [580, 53] on div at bounding box center [351, 53] width 659 height 0
click at [158, 65] on icon "button" at bounding box center [155, 64] width 5 height 5
type input "1"
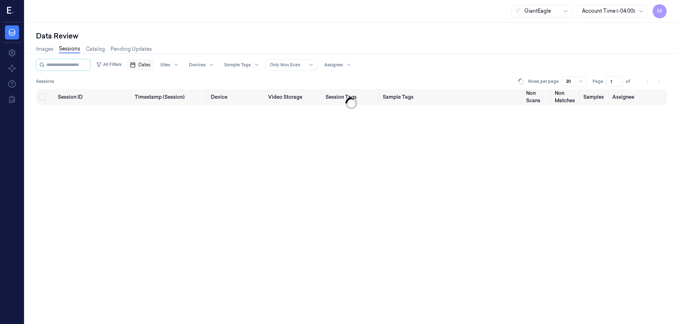
click at [146, 64] on span "Dates" at bounding box center [144, 65] width 12 height 6
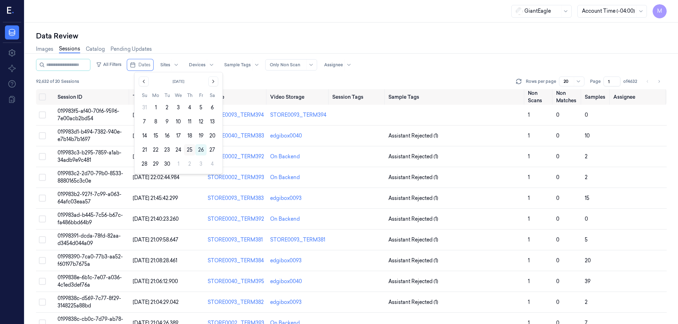
click at [188, 148] on button "25" at bounding box center [189, 149] width 11 height 11
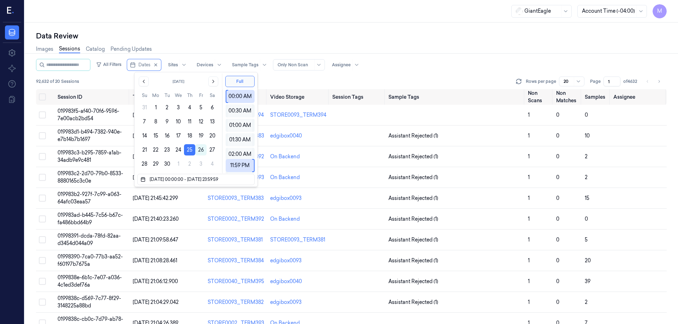
click at [222, 30] on div "Data Review Images Sessions Catalog Pending Updates All Filters Dates Sites Dev…" at bounding box center [351, 174] width 653 height 302
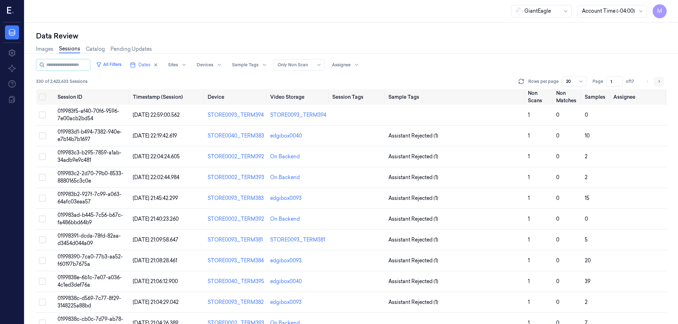
click at [663, 83] on button "Go to next page" at bounding box center [659, 82] width 10 height 10
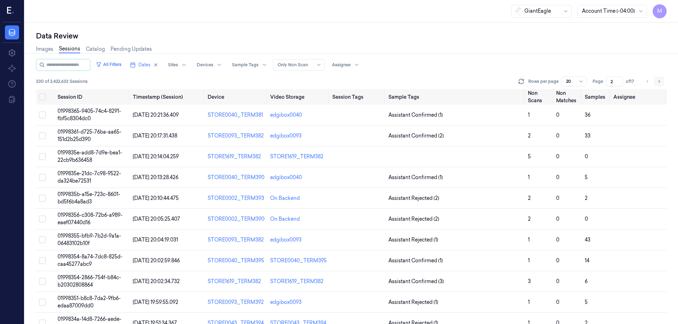
click at [663, 83] on button "Go to next page" at bounding box center [659, 82] width 10 height 10
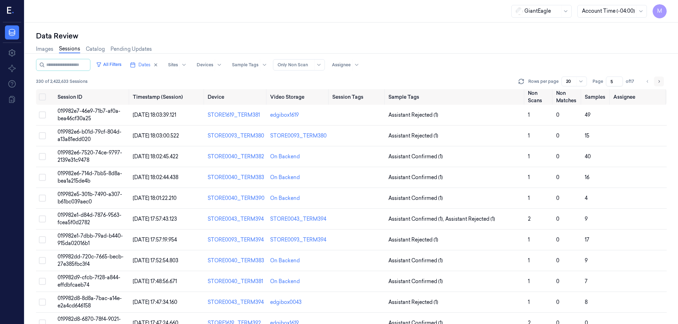
click at [663, 83] on button "Go to next page" at bounding box center [659, 82] width 10 height 10
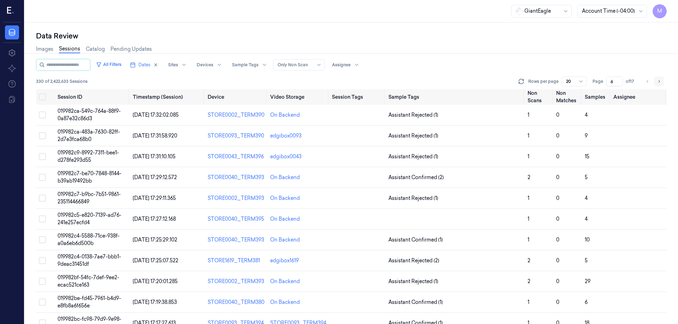
click at [663, 83] on button "Go to next page" at bounding box center [659, 82] width 10 height 10
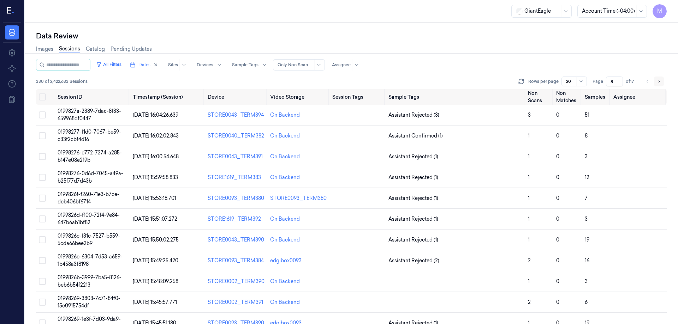
click at [663, 83] on button "Go to next page" at bounding box center [659, 82] width 10 height 10
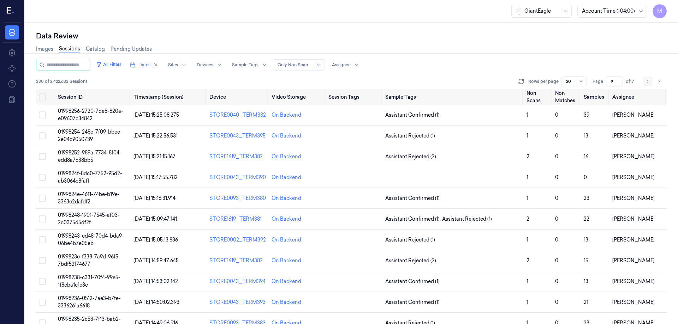
click at [645, 81] on icon "Go to previous page" at bounding box center [647, 82] width 4 height 6
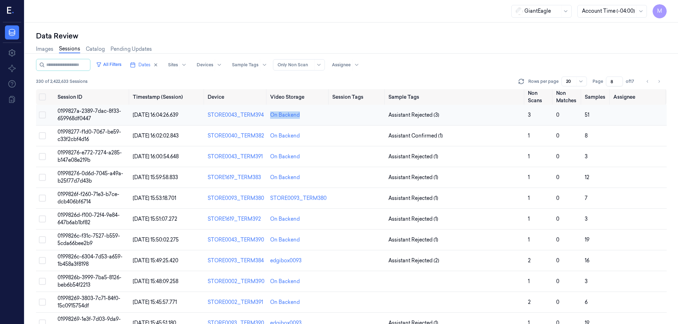
drag, startPoint x: 301, startPoint y: 113, endPoint x: 270, endPoint y: 109, distance: 31.6
click at [270, 109] on td "On Backend" at bounding box center [298, 115] width 62 height 21
copy div "On Backend"
click at [646, 83] on icon "Go to previous page" at bounding box center [647, 82] width 4 height 6
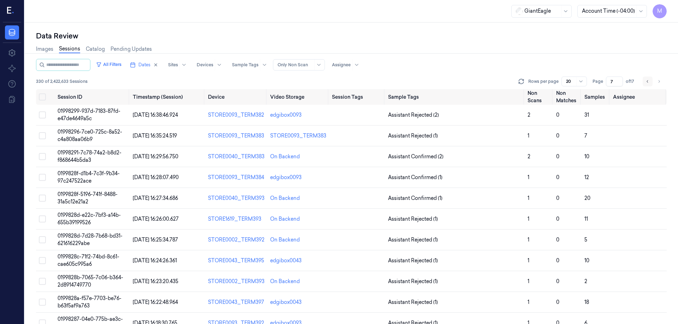
click at [646, 86] on button "Go to previous page" at bounding box center [647, 82] width 10 height 10
click at [523, 82] on icon at bounding box center [520, 81] width 7 height 7
click at [657, 85] on button "Go to next page" at bounding box center [659, 82] width 10 height 10
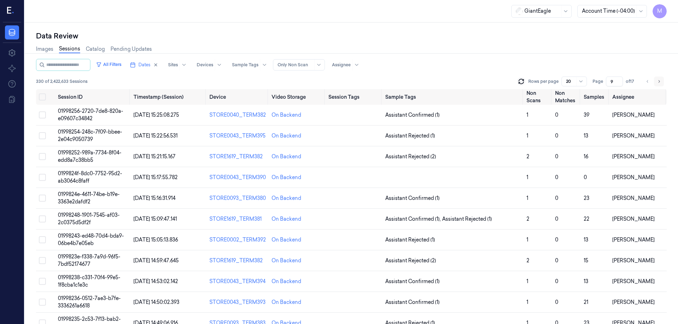
click at [657, 85] on button "Go to next page" at bounding box center [659, 82] width 10 height 10
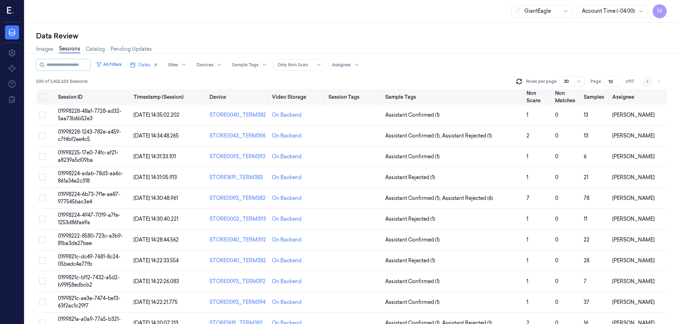
click at [644, 85] on button "Go to previous page" at bounding box center [647, 82] width 10 height 10
type input "9"
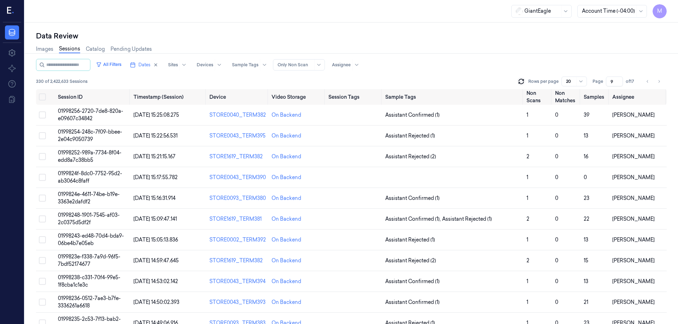
click at [495, 36] on div "Data Review" at bounding box center [351, 36] width 630 height 10
